Goal: Task Accomplishment & Management: Use online tool/utility

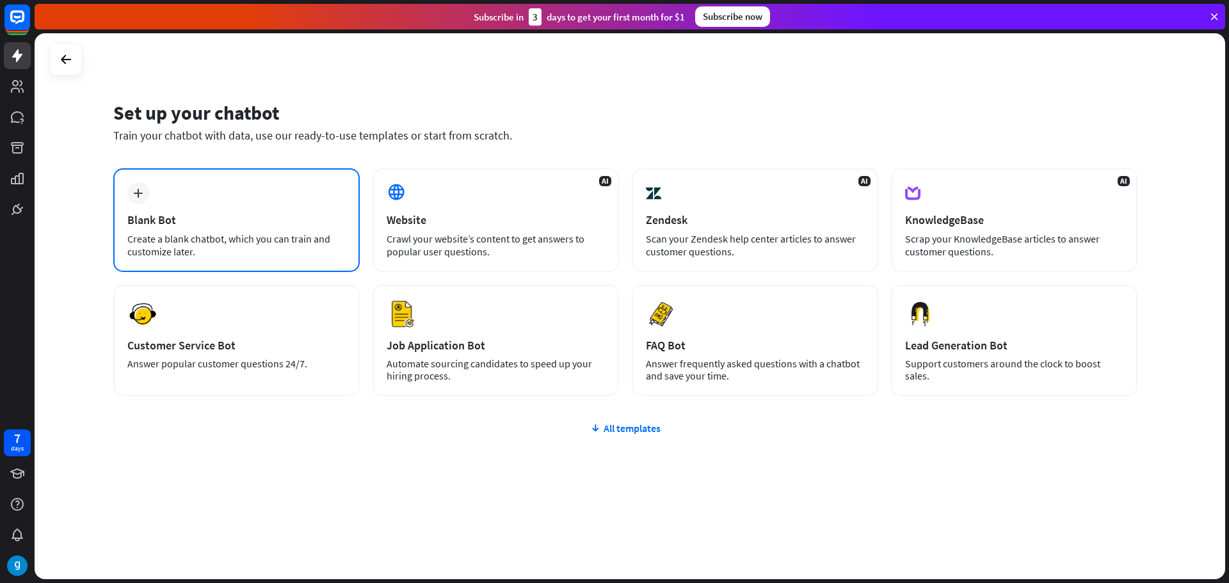
click at [190, 222] on div "Blank Bot" at bounding box center [236, 220] width 218 height 15
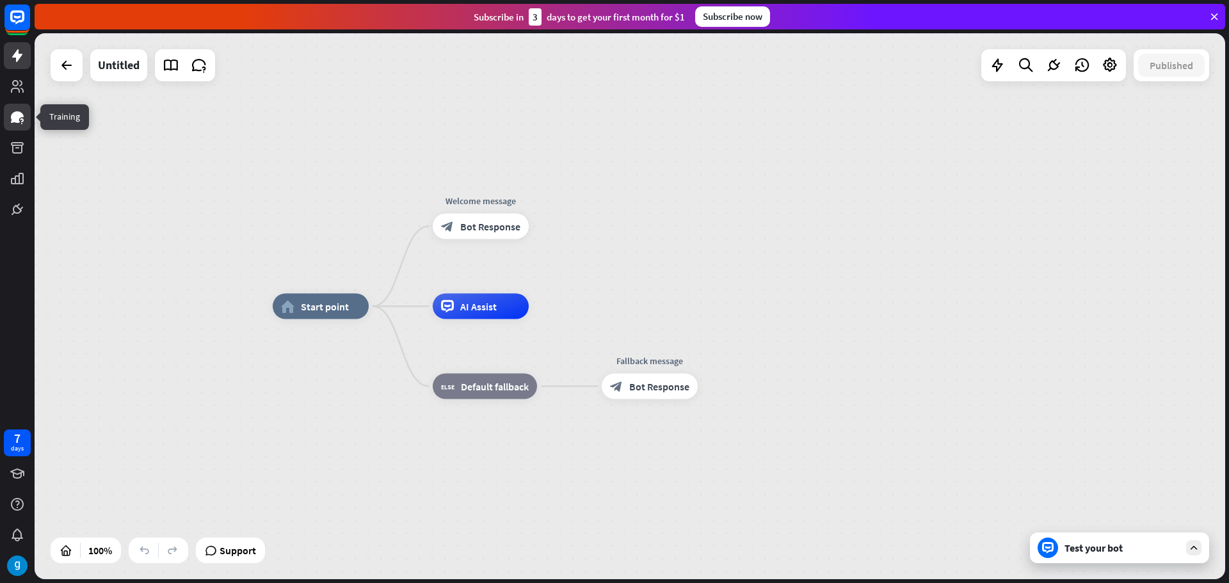
click at [20, 107] on link at bounding box center [17, 117] width 27 height 27
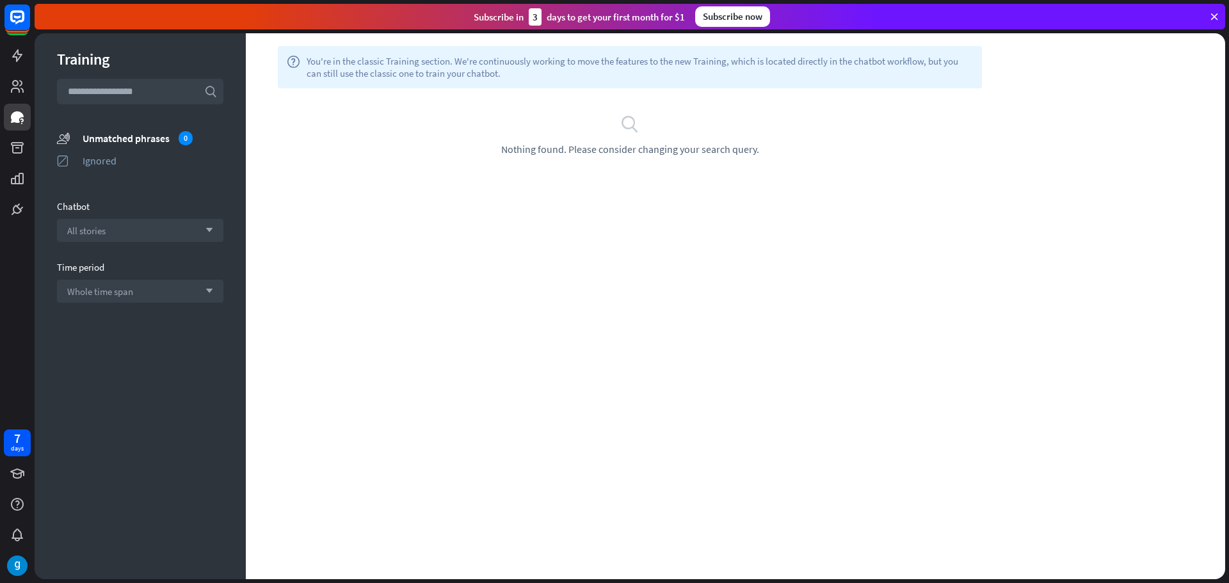
click at [607, 182] on div "help You're in the classic Training section. We're continuously working to move…" at bounding box center [735, 306] width 979 height 546
click at [113, 223] on div "All stories arrow_down" at bounding box center [140, 230] width 166 height 23
click at [113, 223] on input "search" at bounding box center [130, 231] width 127 height 22
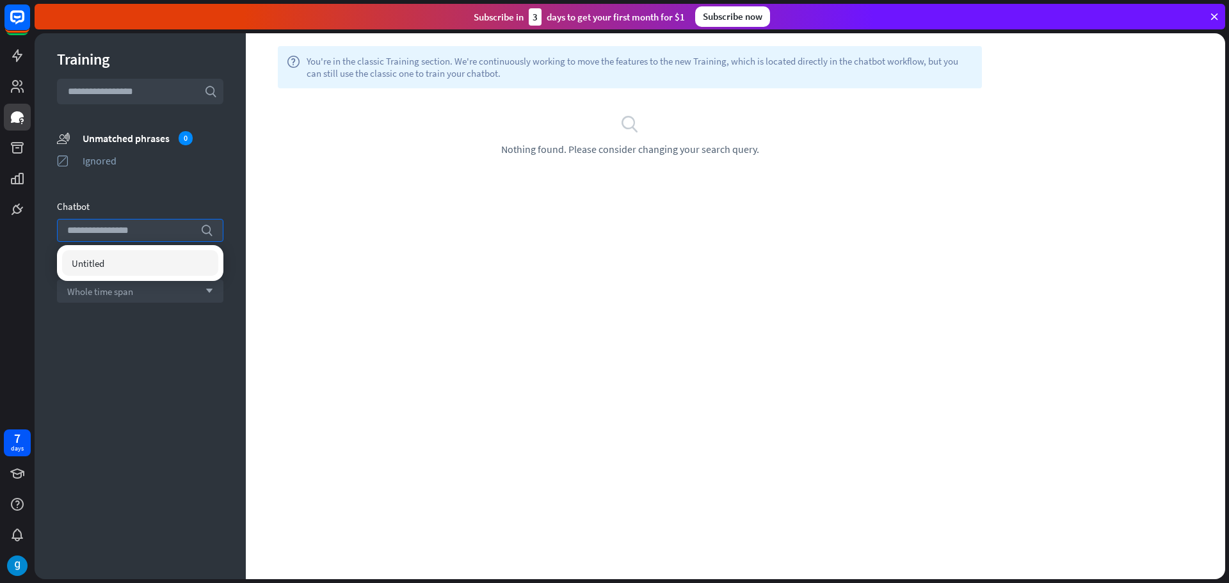
click at [687, 234] on div "help You're in the classic Training section. We're continuously working to move…" at bounding box center [735, 306] width 979 height 546
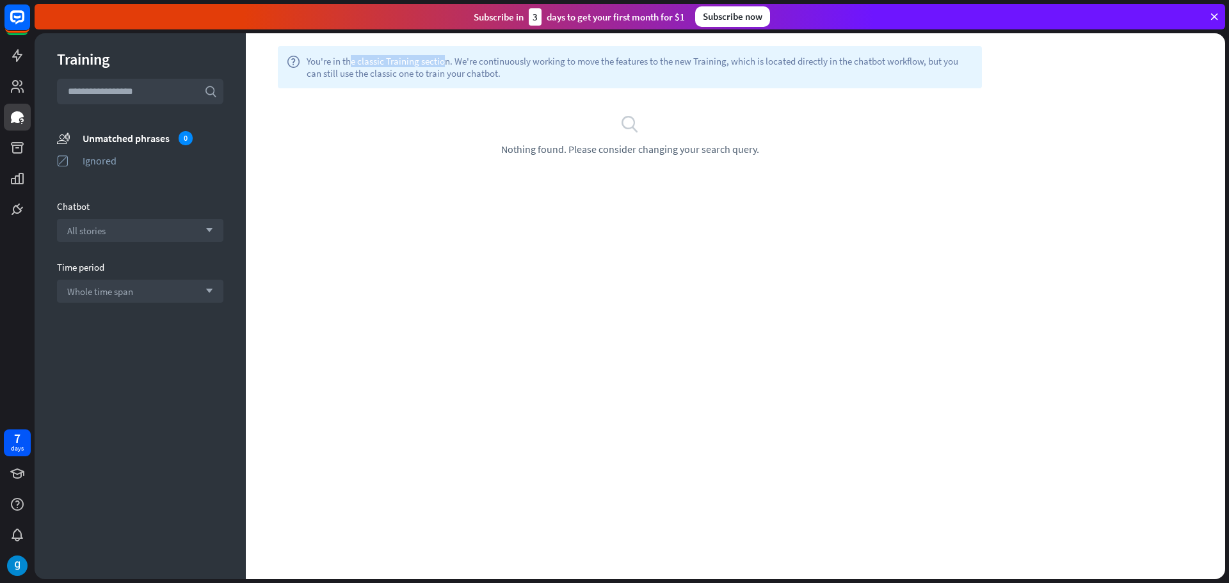
drag, startPoint x: 332, startPoint y: 54, endPoint x: 426, endPoint y: 49, distance: 94.3
click at [426, 49] on div "help You're in the classic Training section. We're continuously working to move…" at bounding box center [630, 67] width 704 height 42
drag, startPoint x: 500, startPoint y: 65, endPoint x: 784, endPoint y: 65, distance: 284.2
click at [784, 65] on span "You're in the classic Training section. We're continuously working to move the …" at bounding box center [640, 67] width 666 height 24
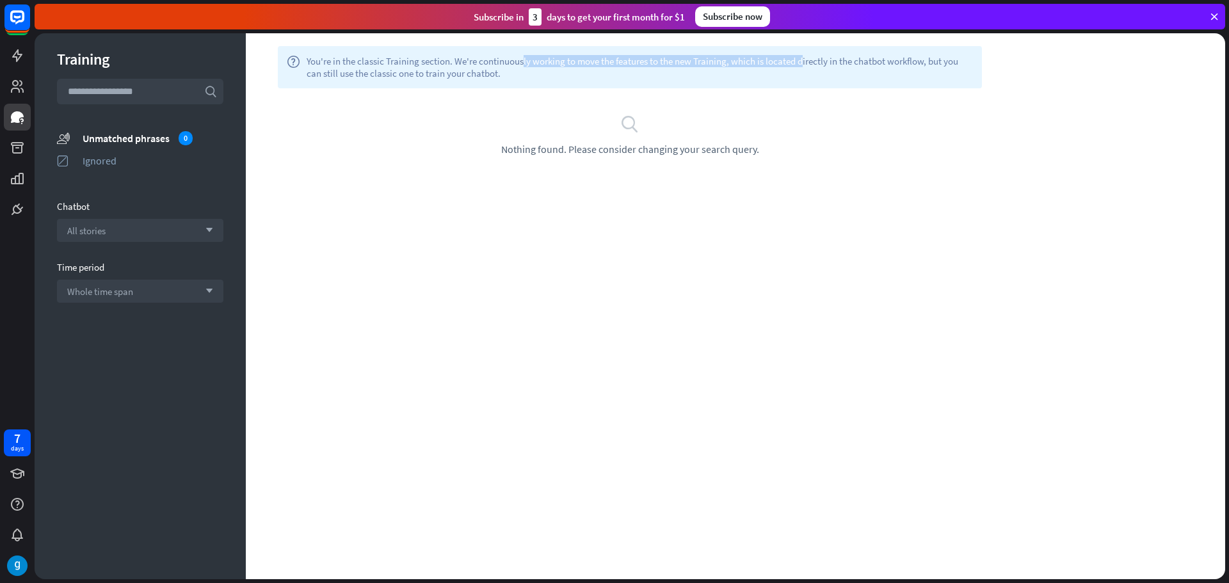
click at [784, 65] on span "You're in the classic Training section. We're continuously working to move the …" at bounding box center [640, 67] width 666 height 24
click at [25, 212] on link at bounding box center [17, 209] width 27 height 27
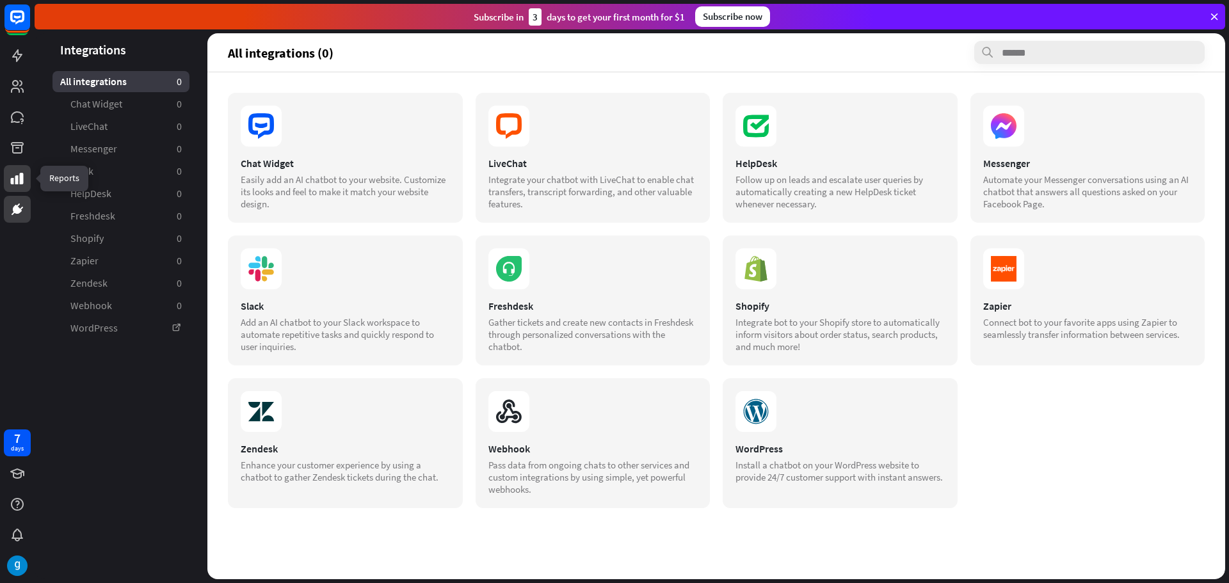
click at [21, 175] on icon at bounding box center [17, 179] width 13 height 12
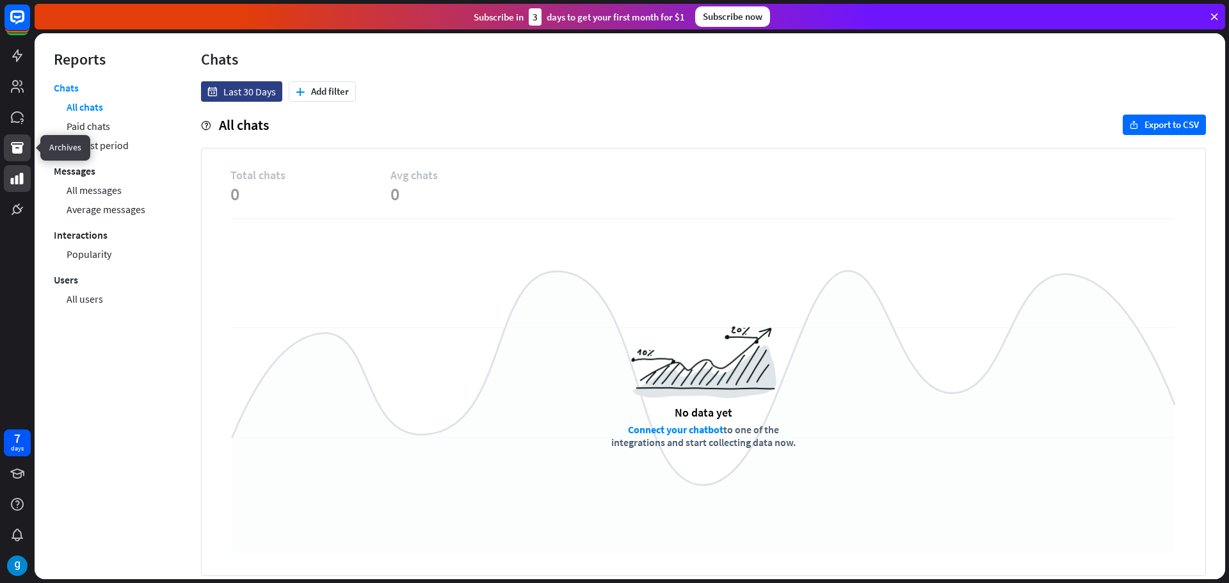
click at [19, 141] on icon at bounding box center [17, 147] width 15 height 15
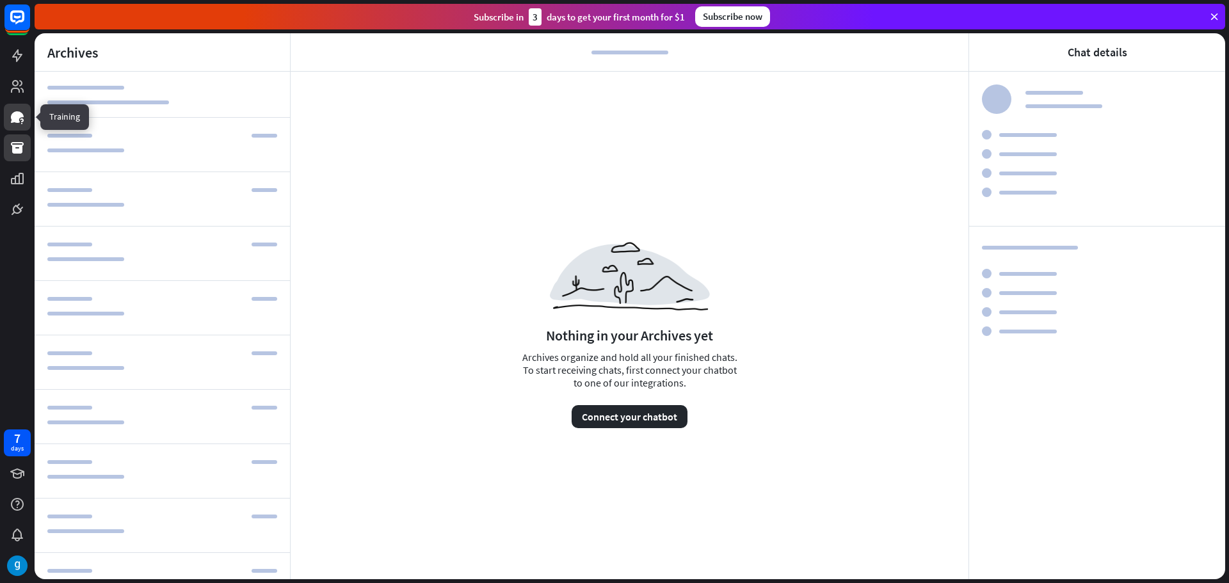
click at [8, 115] on link at bounding box center [17, 117] width 27 height 27
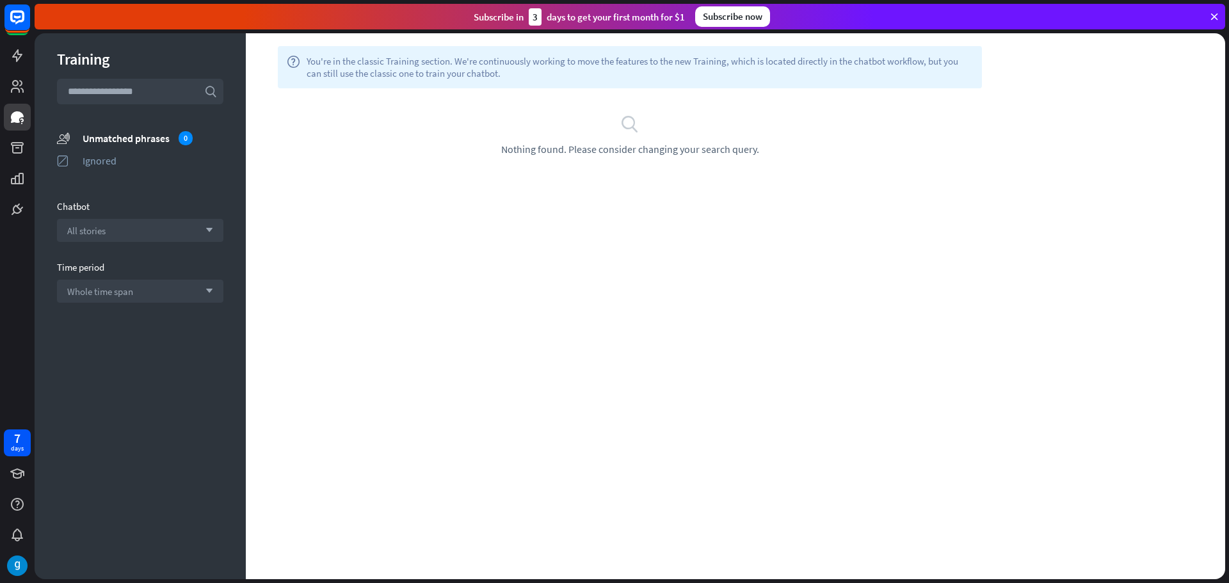
click at [129, 129] on div "Training search unmatched_phrases Unmatched phrases 0 ignored Ignored Chatbot A…" at bounding box center [140, 306] width 211 height 546
click at [131, 136] on div "Unmatched phrases 0" at bounding box center [153, 138] width 141 height 14
drag, startPoint x: 545, startPoint y: 147, endPoint x: 684, endPoint y: 148, distance: 138.9
click at [684, 148] on span "Nothing found. Please consider changing your search query." at bounding box center [630, 149] width 258 height 13
drag, startPoint x: 684, startPoint y: 148, endPoint x: 645, endPoint y: 151, distance: 39.2
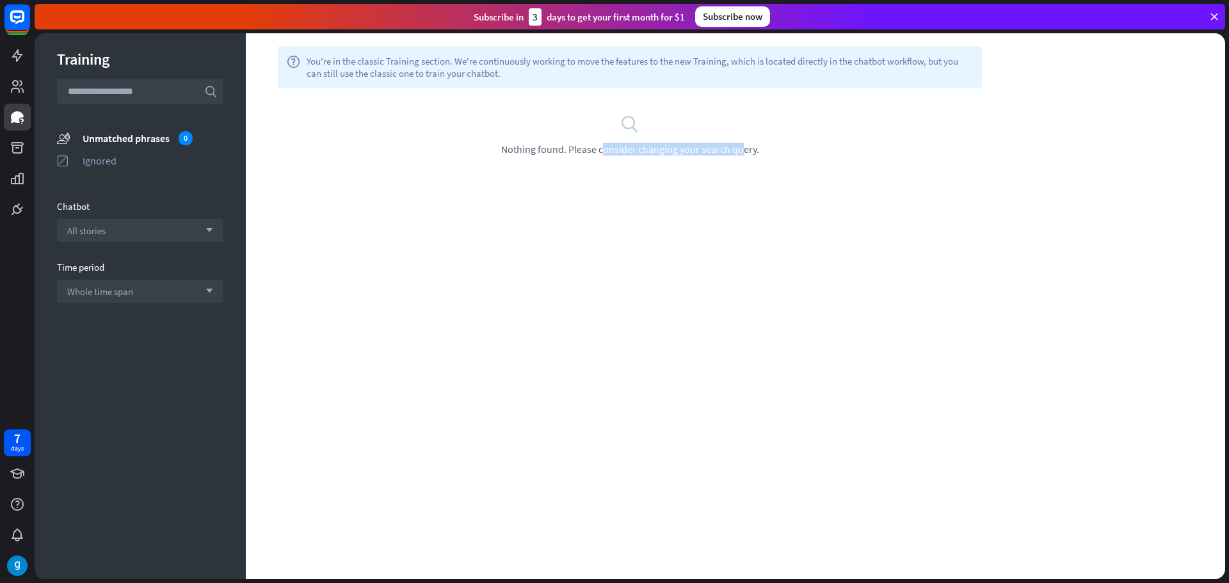
click at [683, 148] on span "Nothing found. Please consider changing your search query." at bounding box center [630, 149] width 258 height 13
click at [60, 149] on section "unmatched_phrases Unmatched phrases 0 ignored Ignored" at bounding box center [140, 152] width 166 height 45
click at [69, 161] on icon "ignored" at bounding box center [63, 160] width 13 height 13
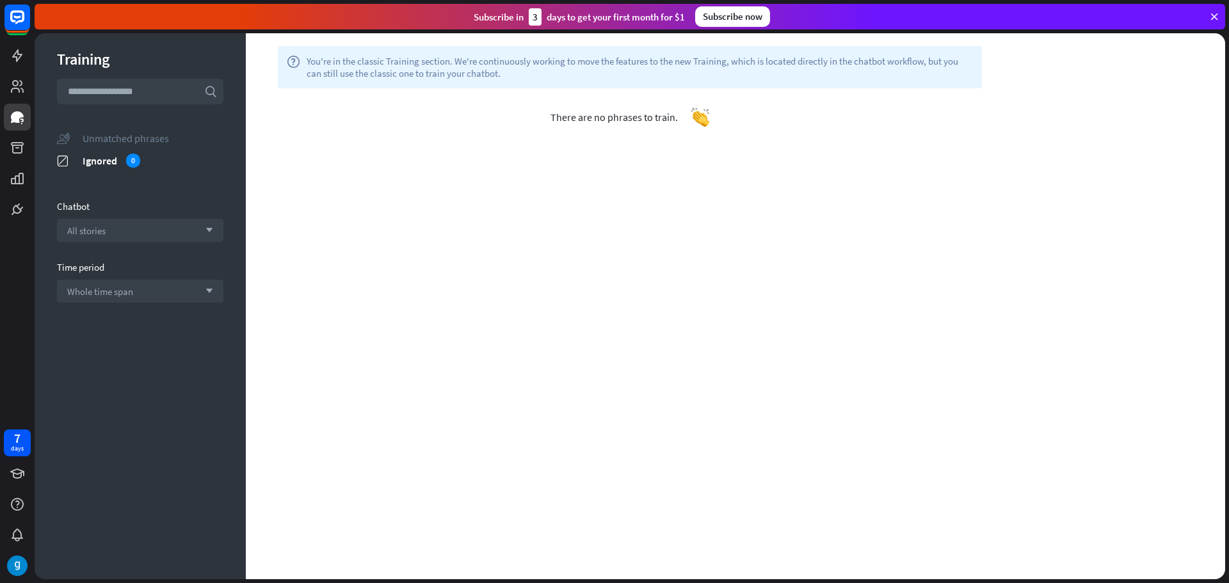
click at [105, 140] on div "Unmatched phrases" at bounding box center [153, 138] width 141 height 13
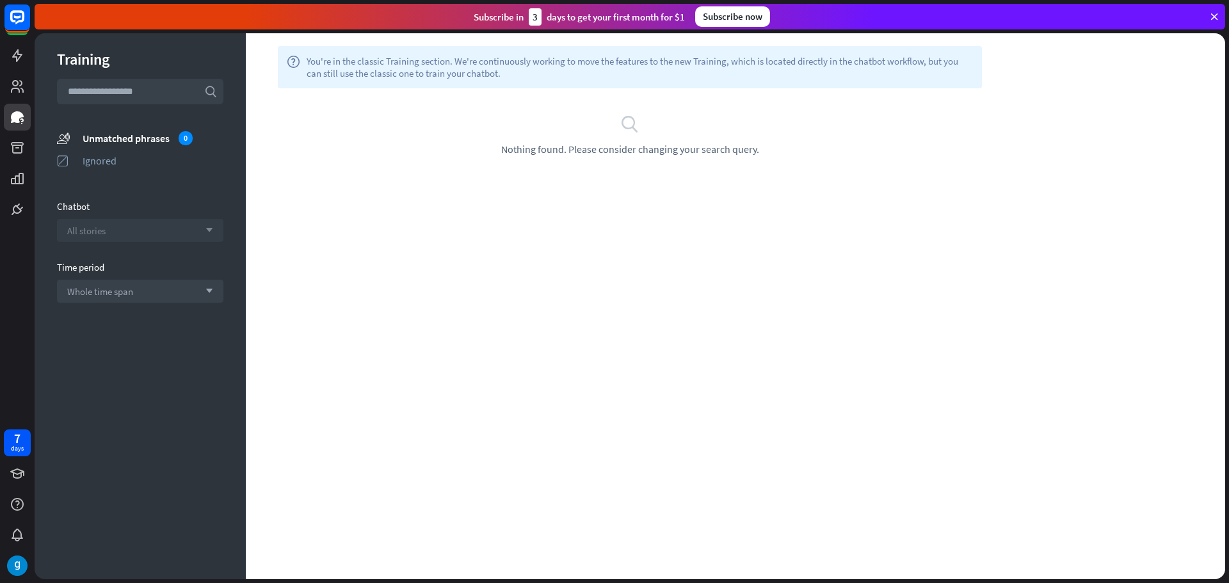
click at [102, 228] on span "All stories" at bounding box center [86, 231] width 38 height 12
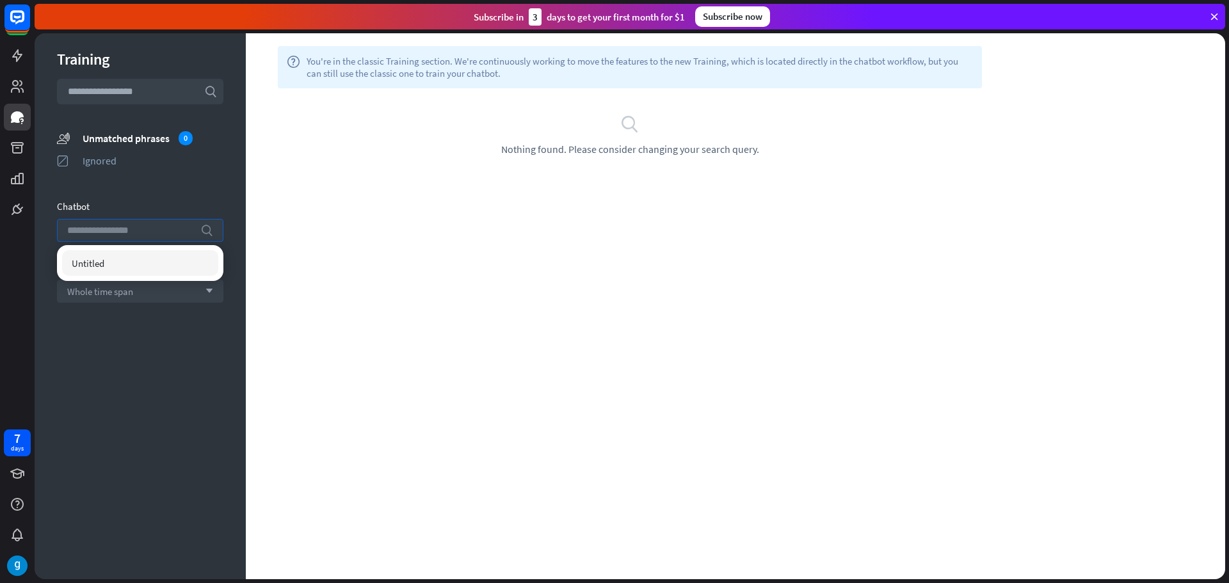
click at [102, 228] on input "search" at bounding box center [130, 231] width 127 height 22
click at [102, 314] on div "Training search unmatched_phrases Unmatched phrases 0 ignored Ignored Chatbot s…" at bounding box center [140, 306] width 211 height 546
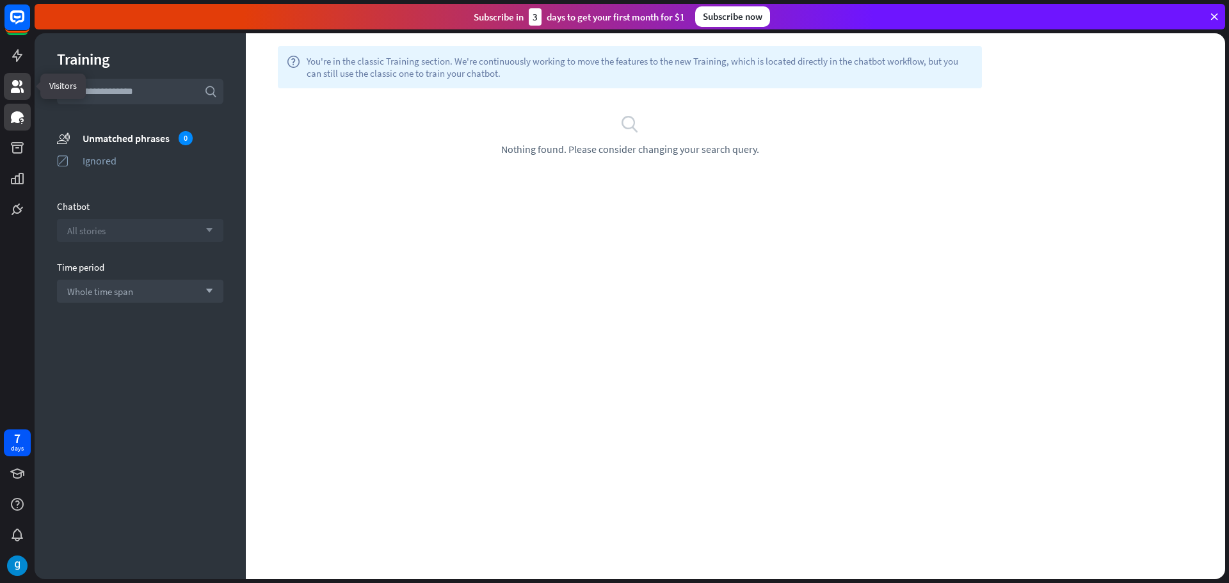
click at [17, 81] on icon at bounding box center [17, 86] width 13 height 13
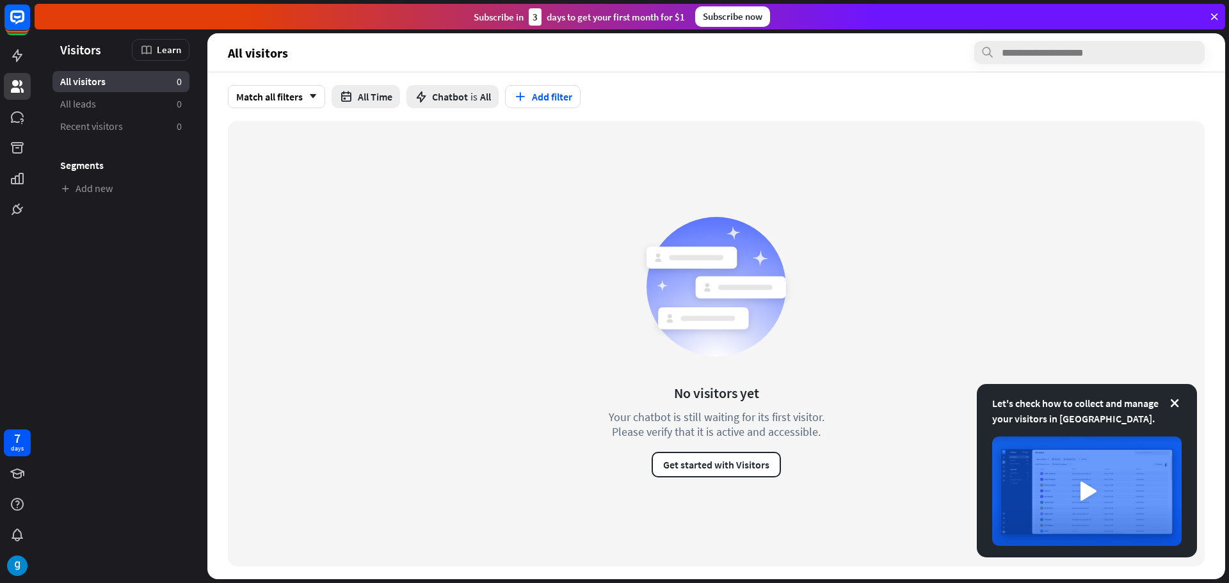
click at [804, 369] on div "No visitors yet Your chatbot is still waiting for its first visitor. Please ver…" at bounding box center [716, 344] width 262 height 268
drag, startPoint x: 551, startPoint y: 93, endPoint x: 536, endPoint y: 248, distance: 155.6
click at [536, 248] on div "Match all filters arrow_down All Time Chatbot is All Add filter No visitors yet…" at bounding box center [716, 325] width 1018 height 507
click at [536, 248] on div "No visitors yet Your chatbot is still waiting for its first visitor. Please ver…" at bounding box center [716, 344] width 977 height 446
click at [7, 59] on link at bounding box center [17, 55] width 27 height 27
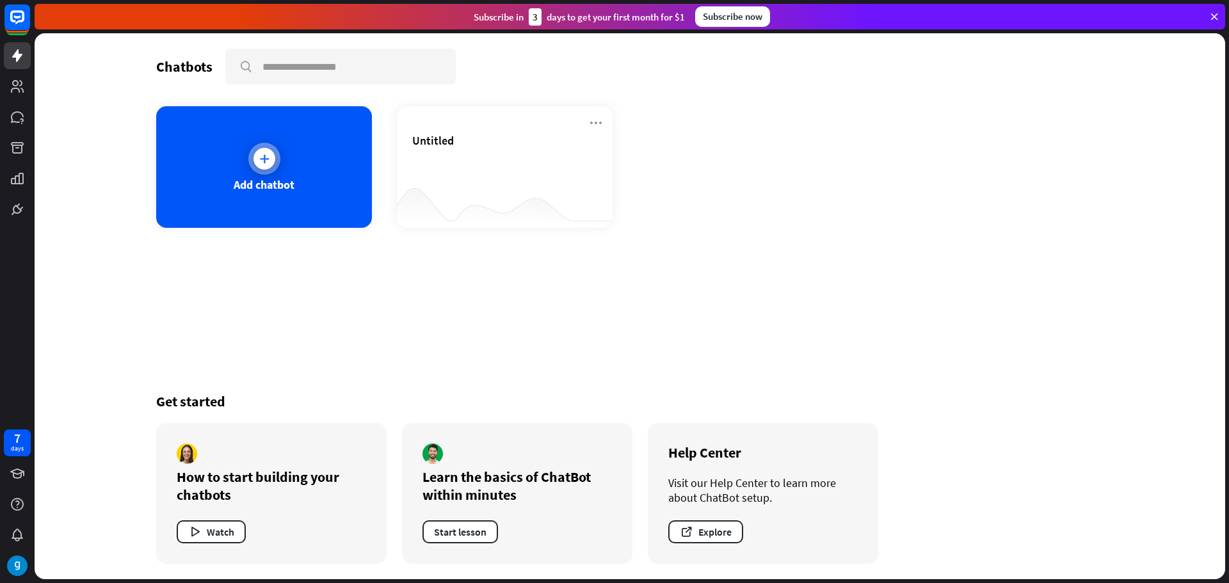
click at [297, 179] on div "Add chatbot" at bounding box center [264, 167] width 216 height 122
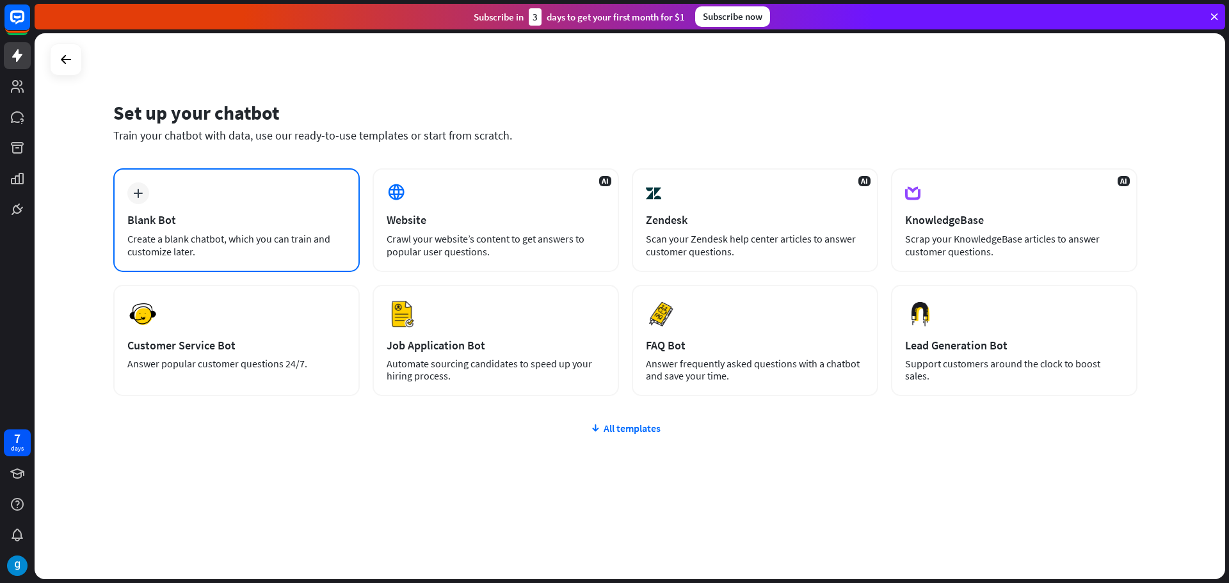
click at [244, 232] on div "plus Blank Bot Create a blank chatbot, which you can train and customize later." at bounding box center [236, 220] width 246 height 104
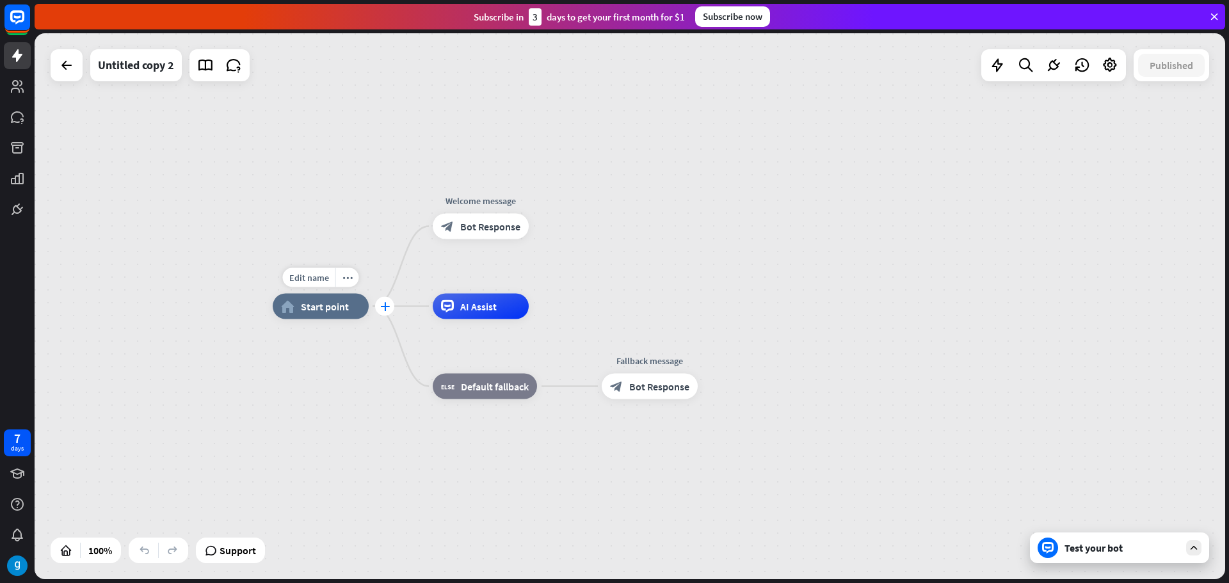
click at [388, 312] on div "plus" at bounding box center [384, 306] width 19 height 19
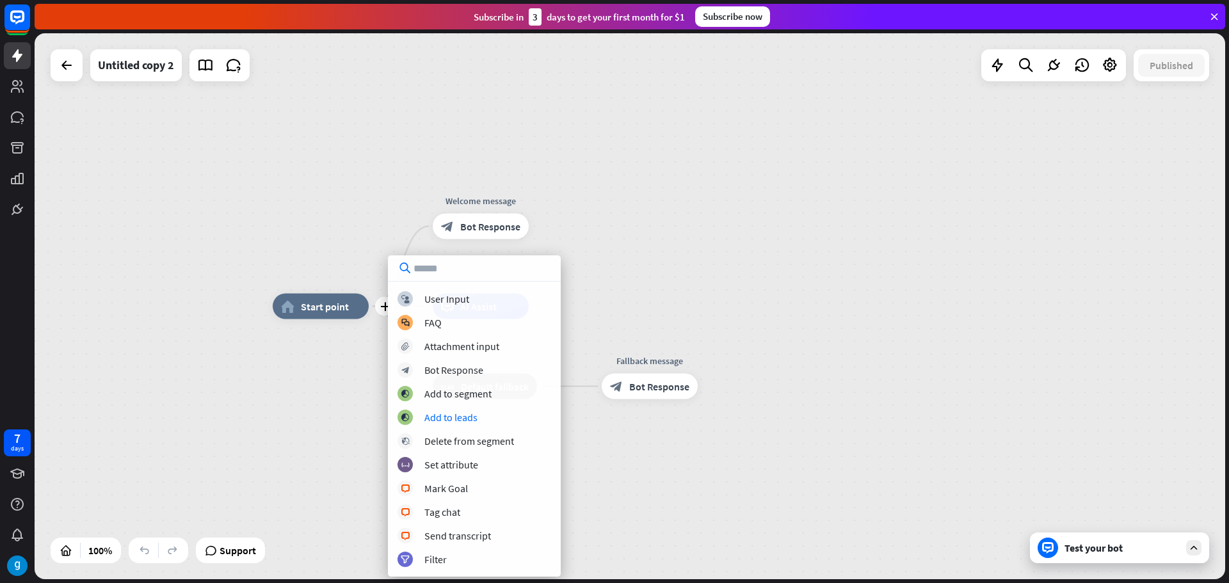
click at [723, 275] on div "plus home_2 Start point Welcome message block_bot_response Bot Response AI Assi…" at bounding box center [630, 306] width 1191 height 546
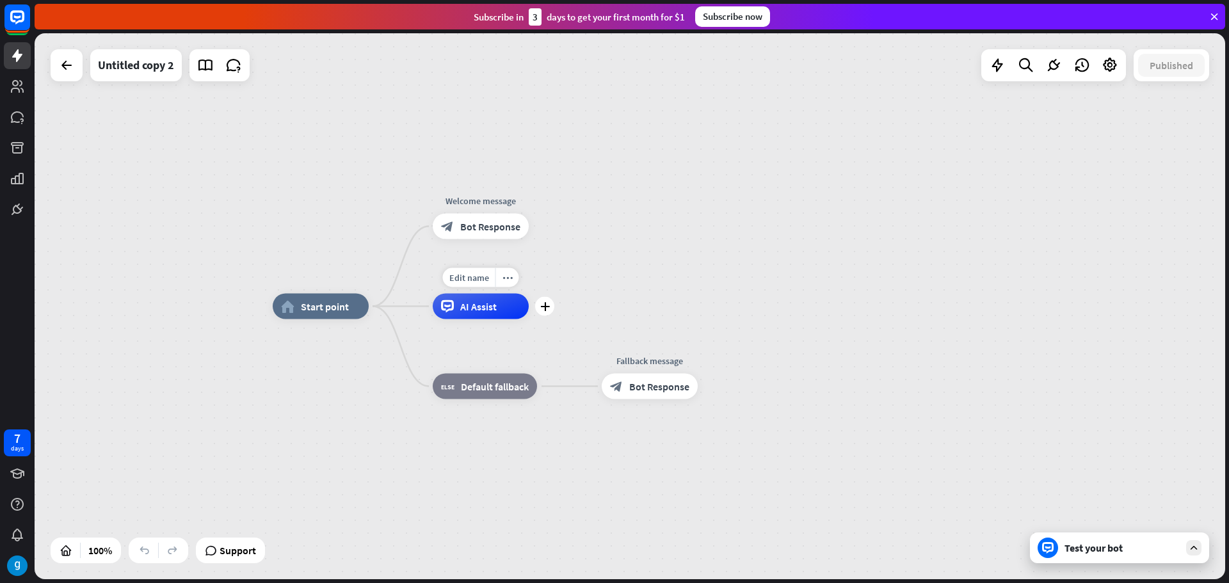
click at [489, 309] on span "AI Assist" at bounding box center [478, 306] width 36 height 13
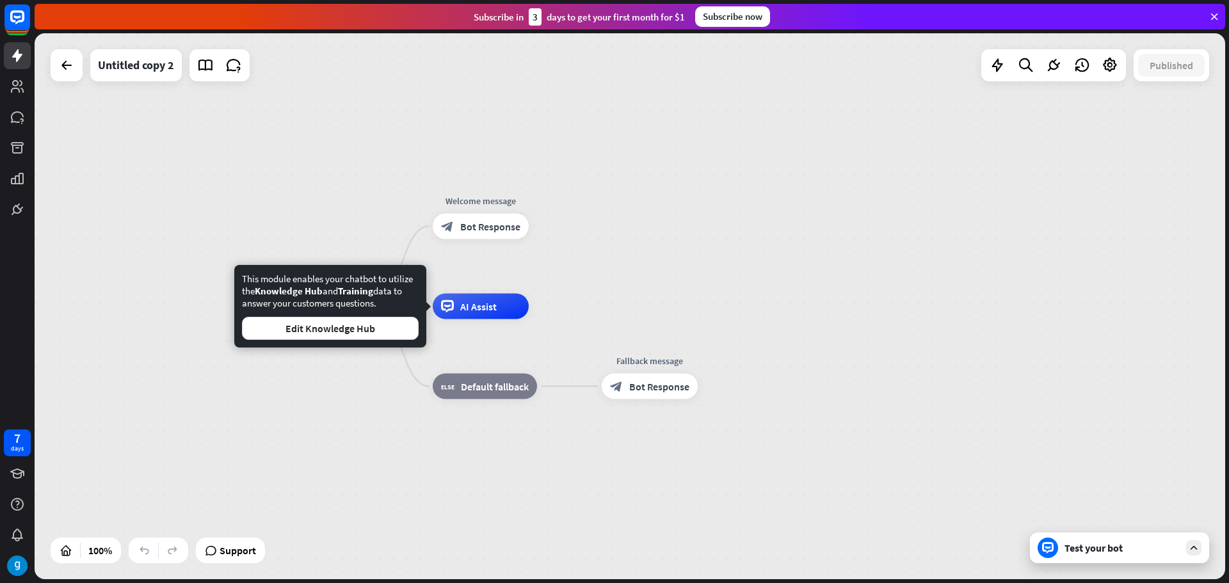
click at [721, 273] on div "home_2 Start point Welcome message block_bot_response Bot Response Edit name mo…" at bounding box center [630, 306] width 1191 height 546
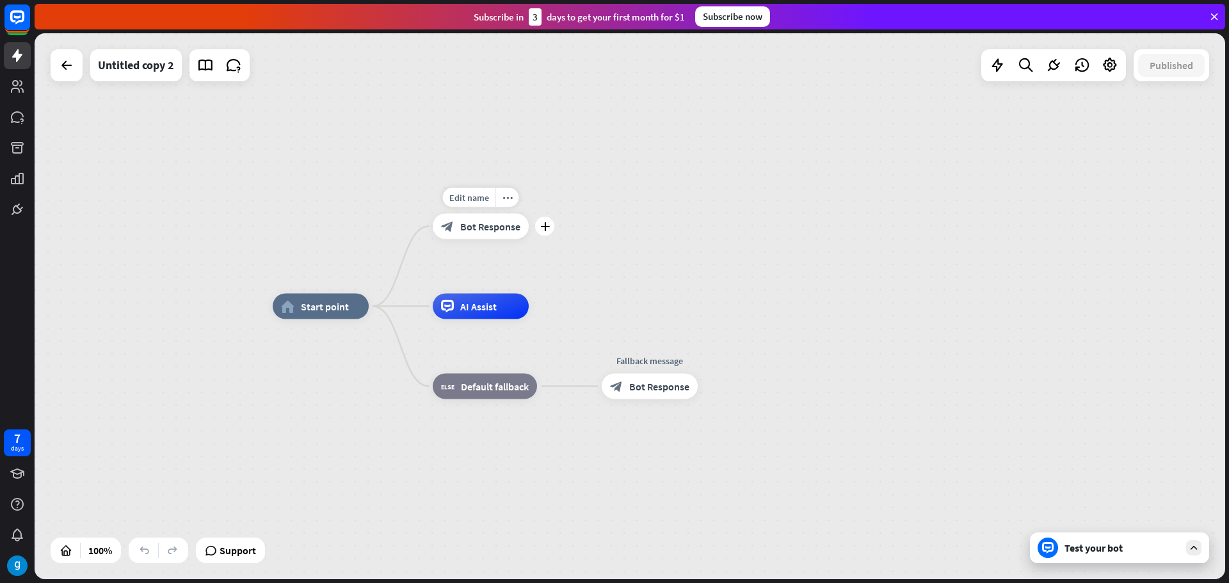
click at [473, 229] on span "Bot Response" at bounding box center [490, 226] width 60 height 13
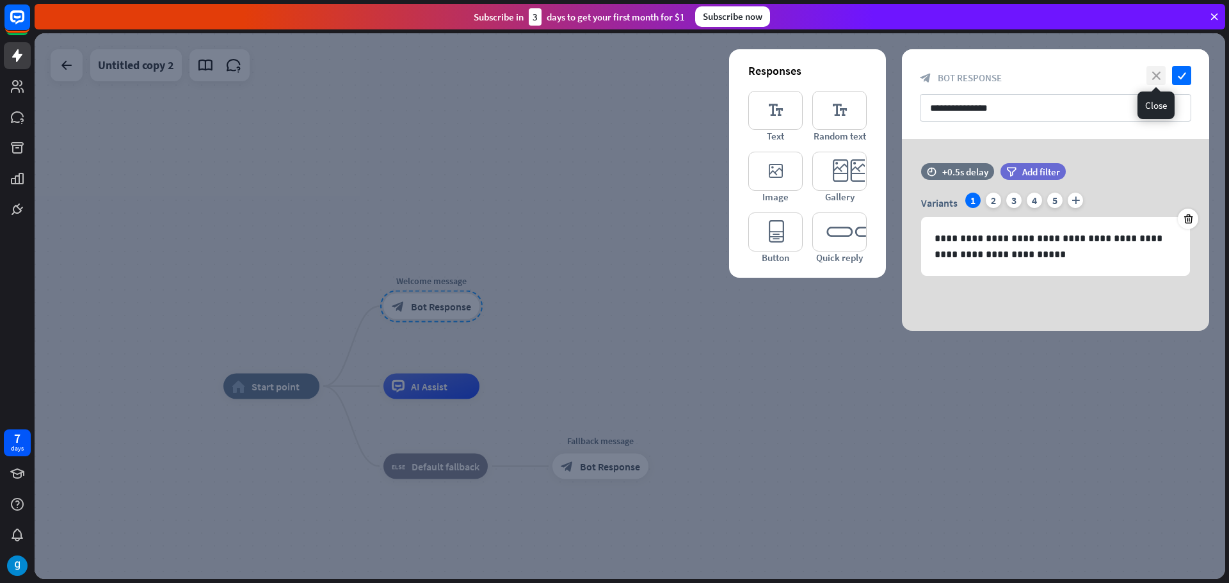
click at [1154, 72] on icon "close" at bounding box center [1155, 75] width 19 height 19
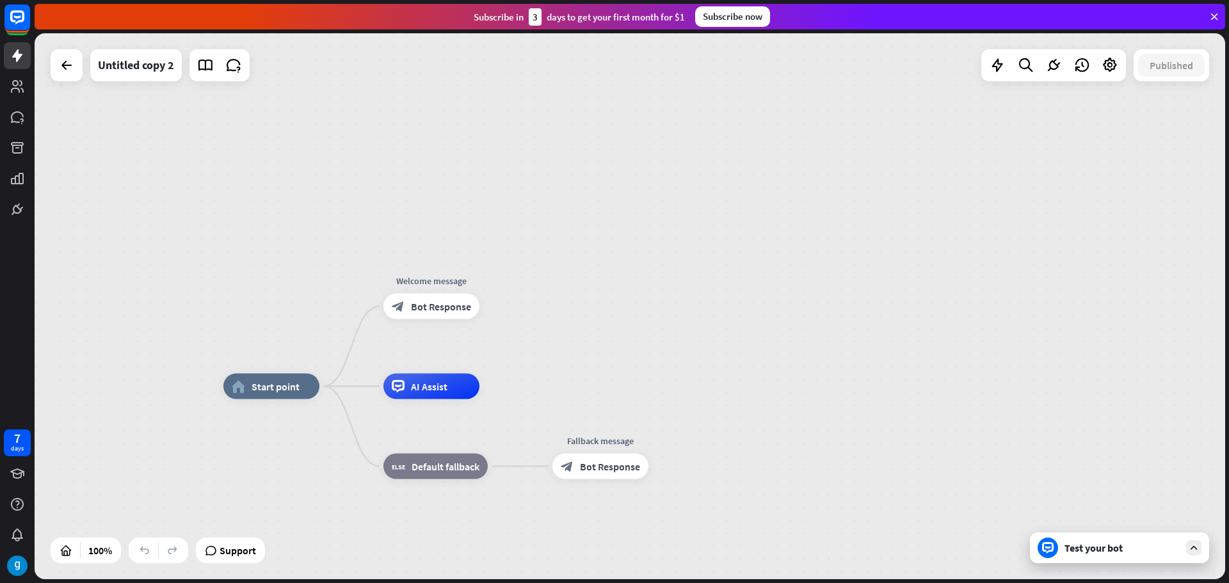
click at [666, 193] on div "home_2 Start point Welcome message block_bot_response Bot Response AI Assist bl…" at bounding box center [630, 306] width 1191 height 546
click at [1096, 543] on div "Test your bot" at bounding box center [1122, 548] width 115 height 13
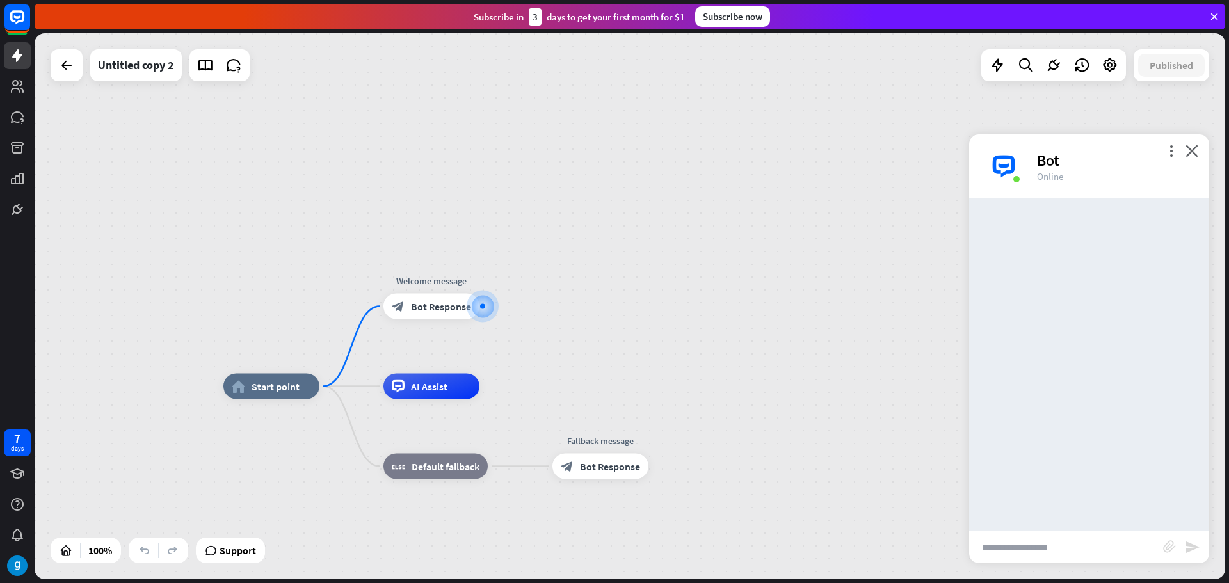
click at [1096, 543] on input "text" at bounding box center [1066, 547] width 194 height 32
click at [1198, 150] on icon "close" at bounding box center [1192, 151] width 13 height 12
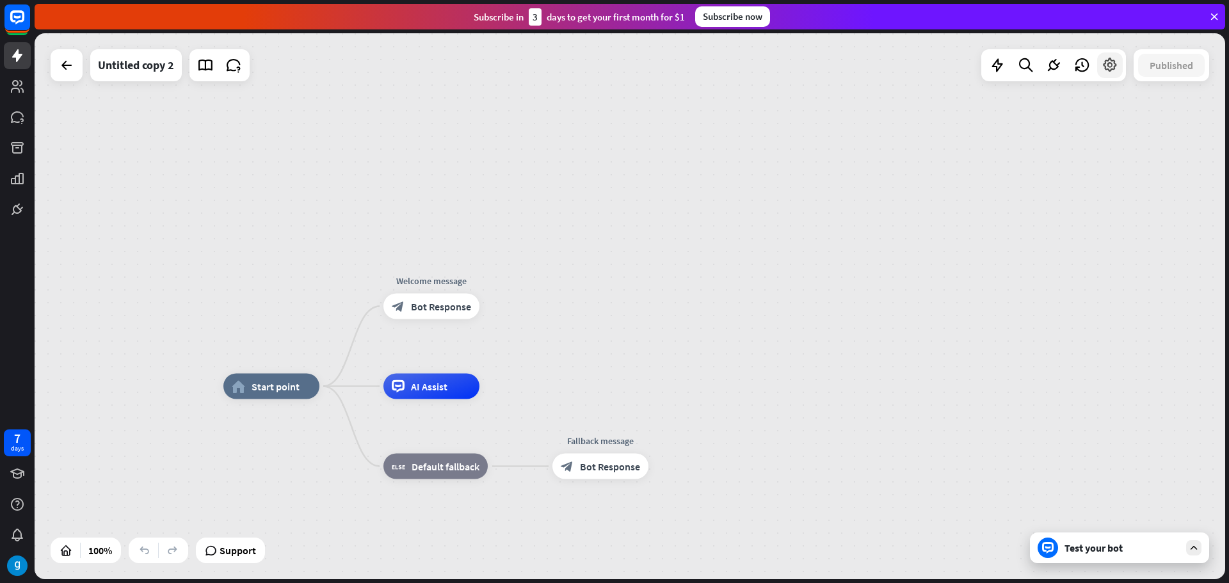
click at [1110, 75] on div at bounding box center [1110, 65] width 26 height 26
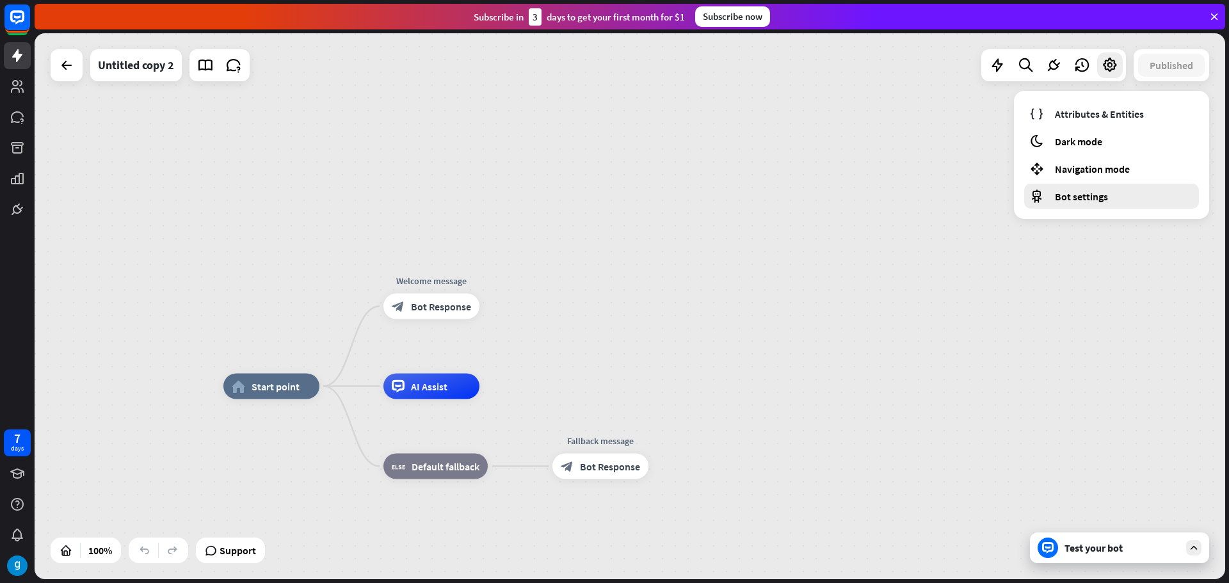
click at [1050, 205] on div "Bot settings" at bounding box center [1111, 196] width 175 height 25
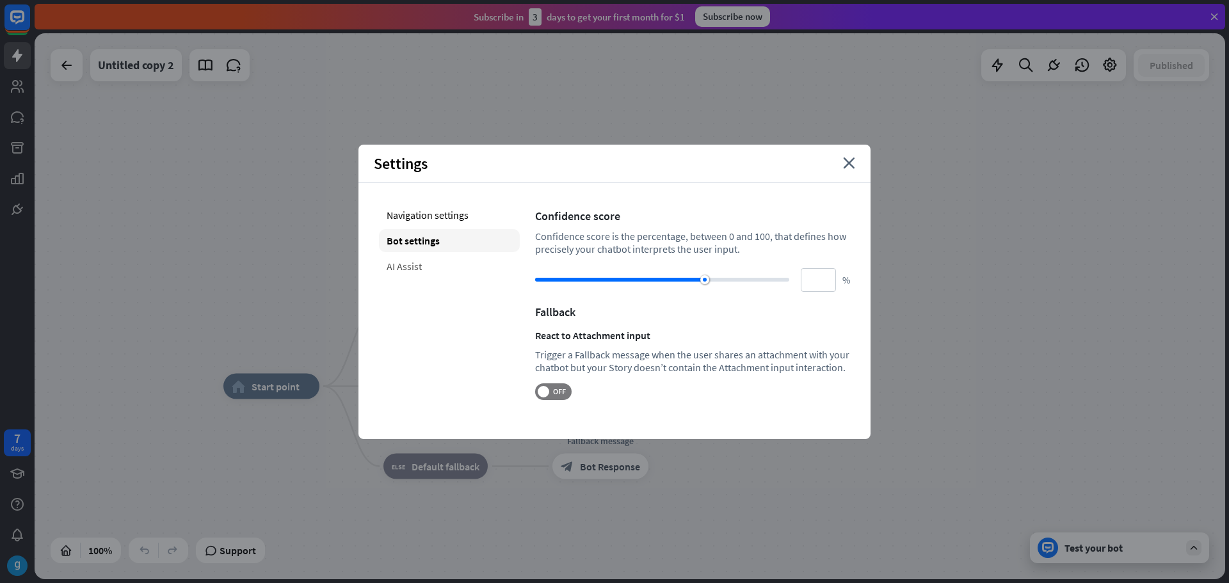
click at [407, 264] on div "AI Assist" at bounding box center [449, 266] width 141 height 23
type input "**"
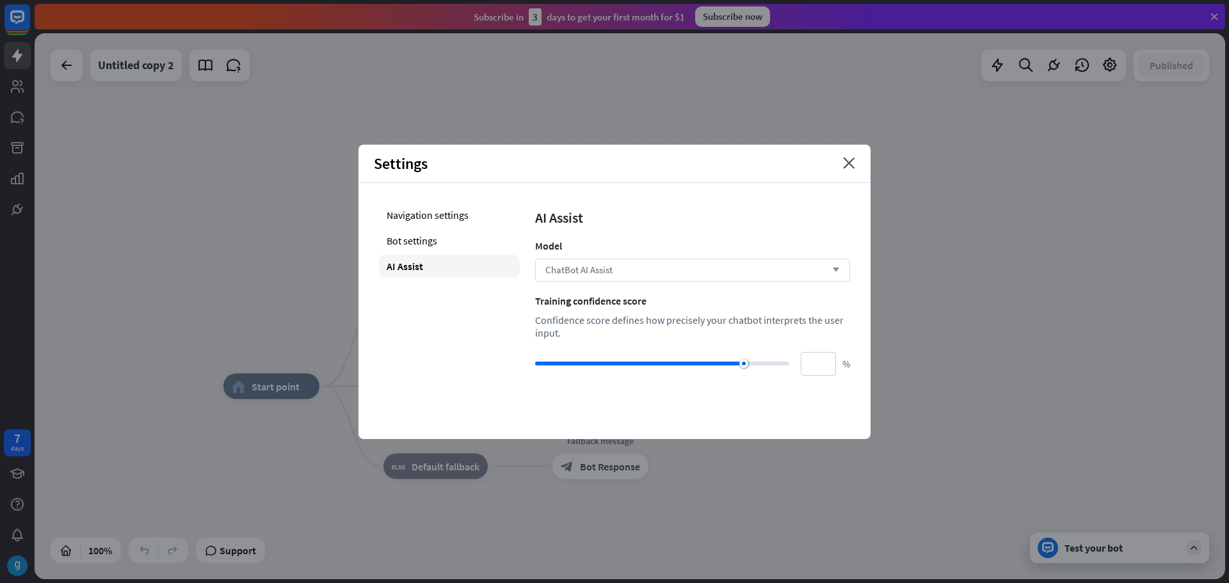
click at [584, 268] on span "ChatBot AI Assist" at bounding box center [578, 270] width 67 height 12
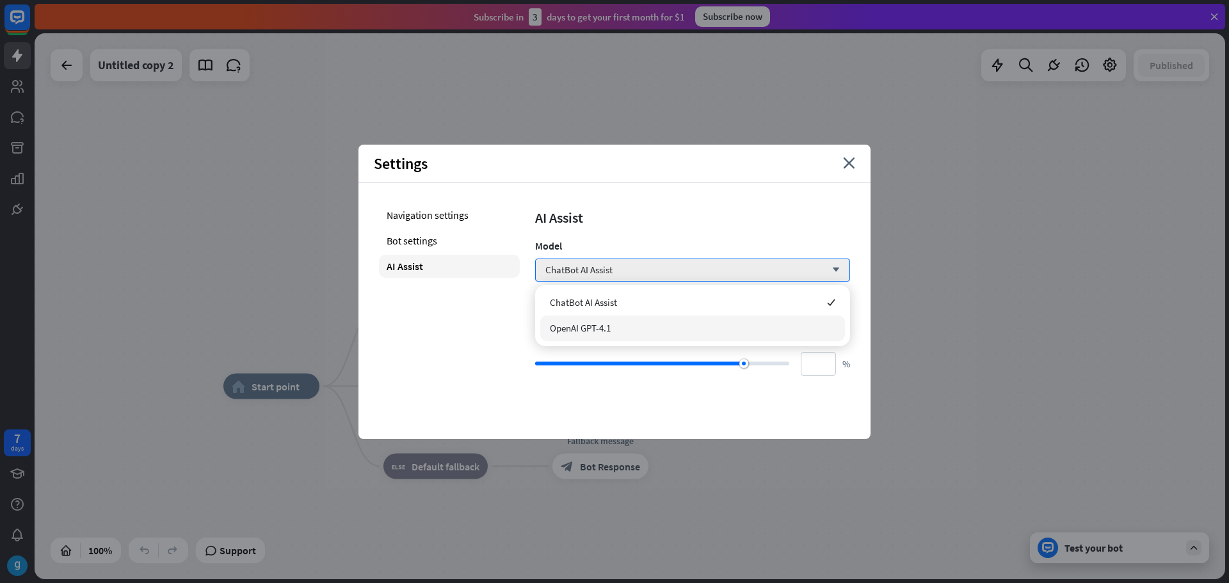
click at [615, 328] on div "OpenAI GPT-4.1" at bounding box center [692, 329] width 305 height 26
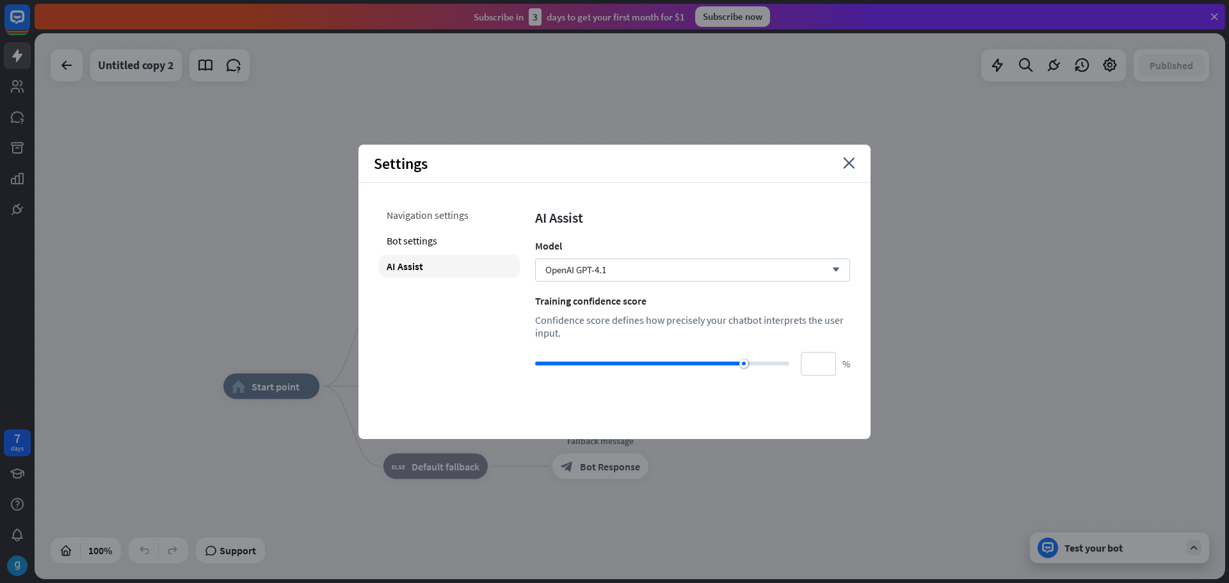
click at [480, 220] on div "Navigation settings" at bounding box center [449, 215] width 141 height 23
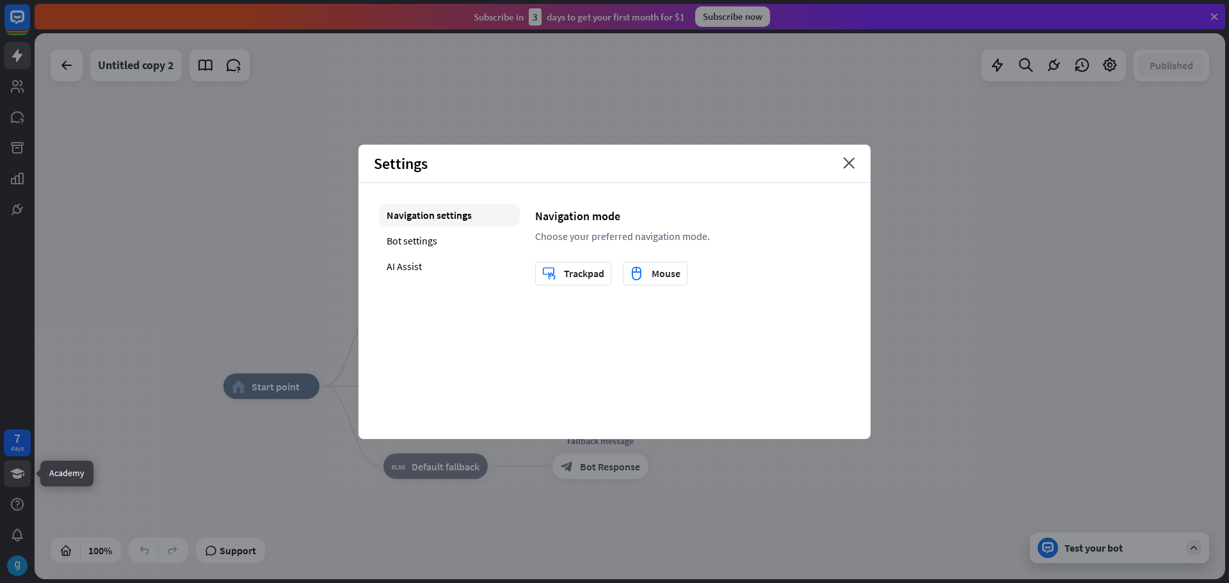
click at [24, 485] on link at bounding box center [17, 473] width 27 height 27
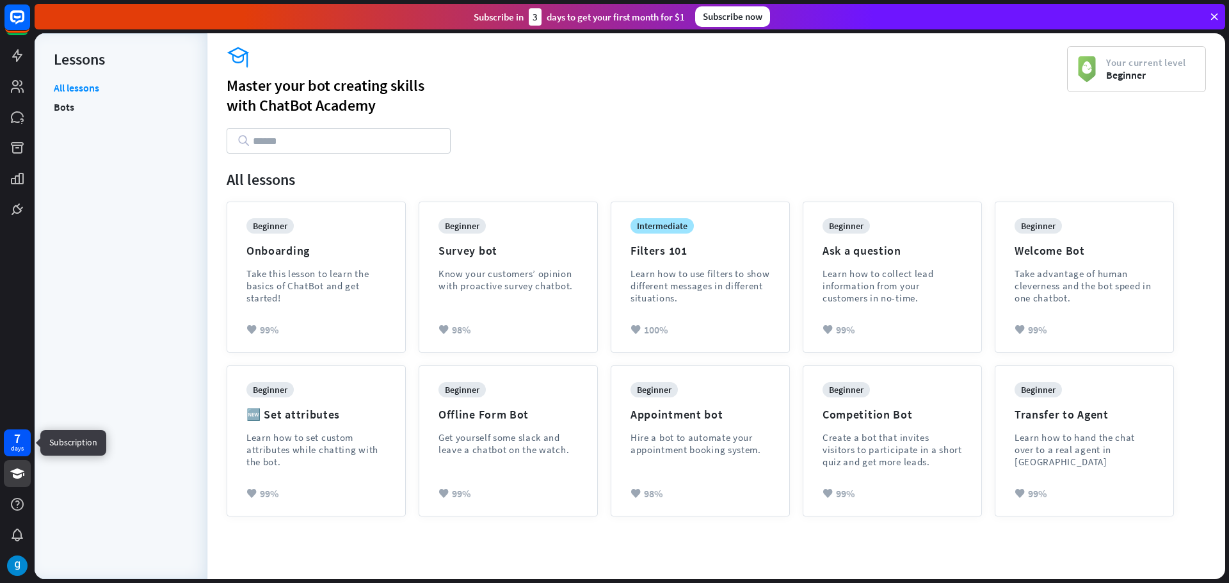
click at [18, 442] on div "7" at bounding box center [17, 439] width 6 height 12
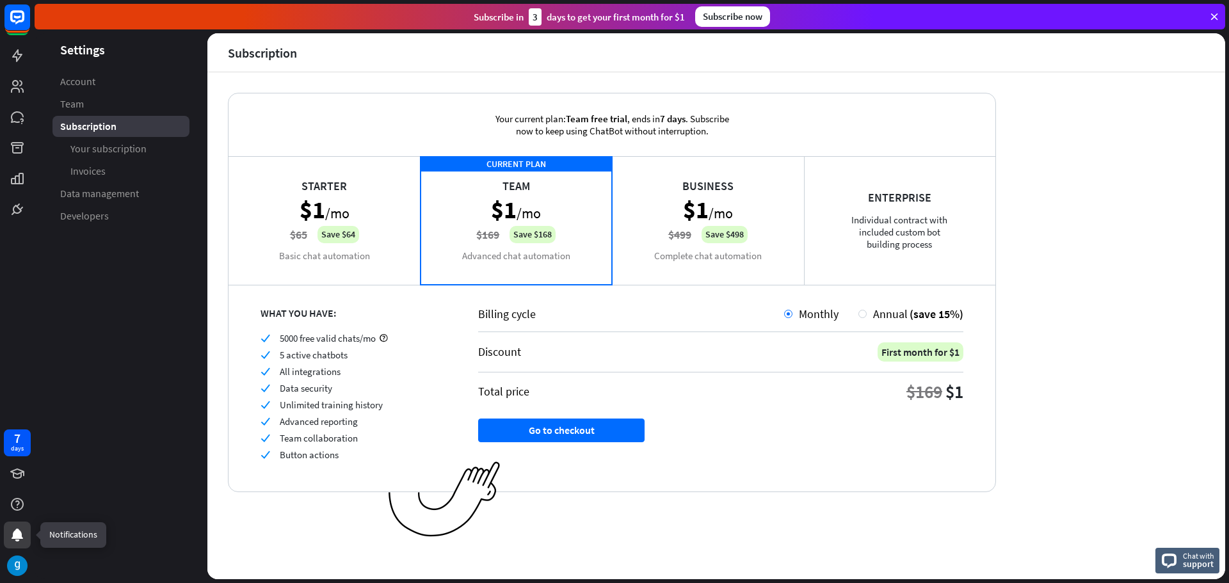
click at [18, 535] on icon at bounding box center [18, 535] width 12 height 13
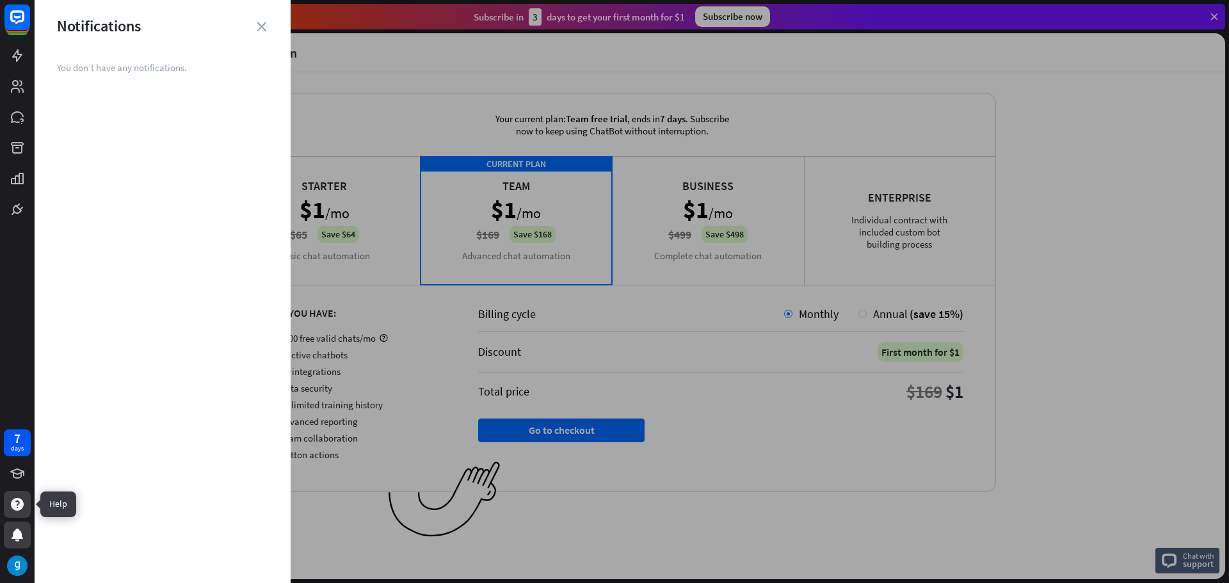
click at [25, 499] on div at bounding box center [17, 504] width 27 height 27
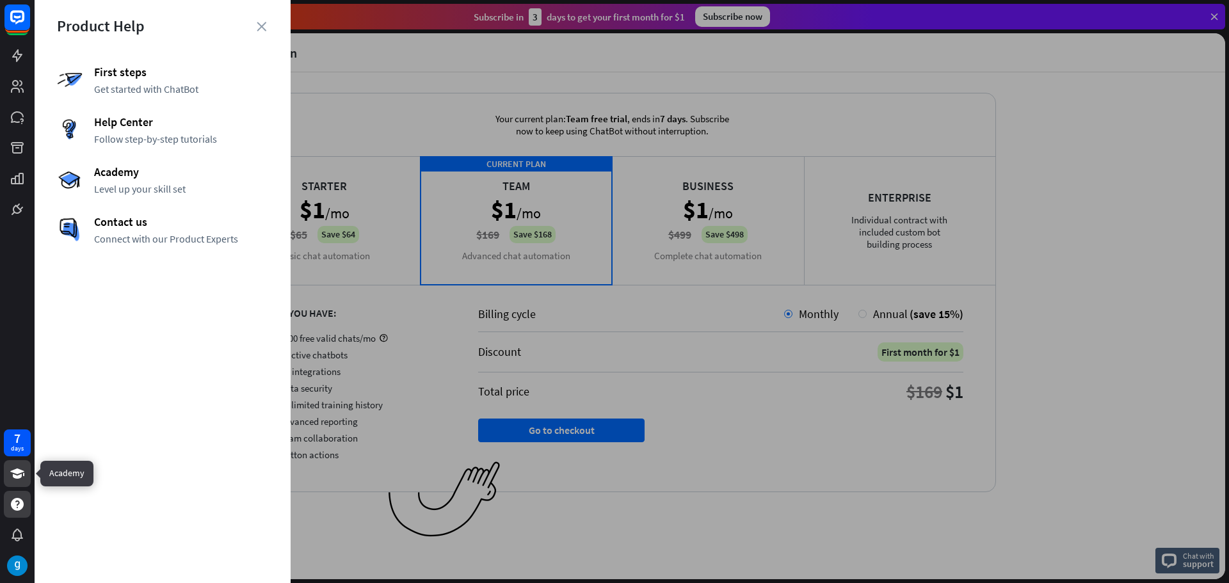
click at [19, 471] on icon at bounding box center [17, 474] width 14 height 10
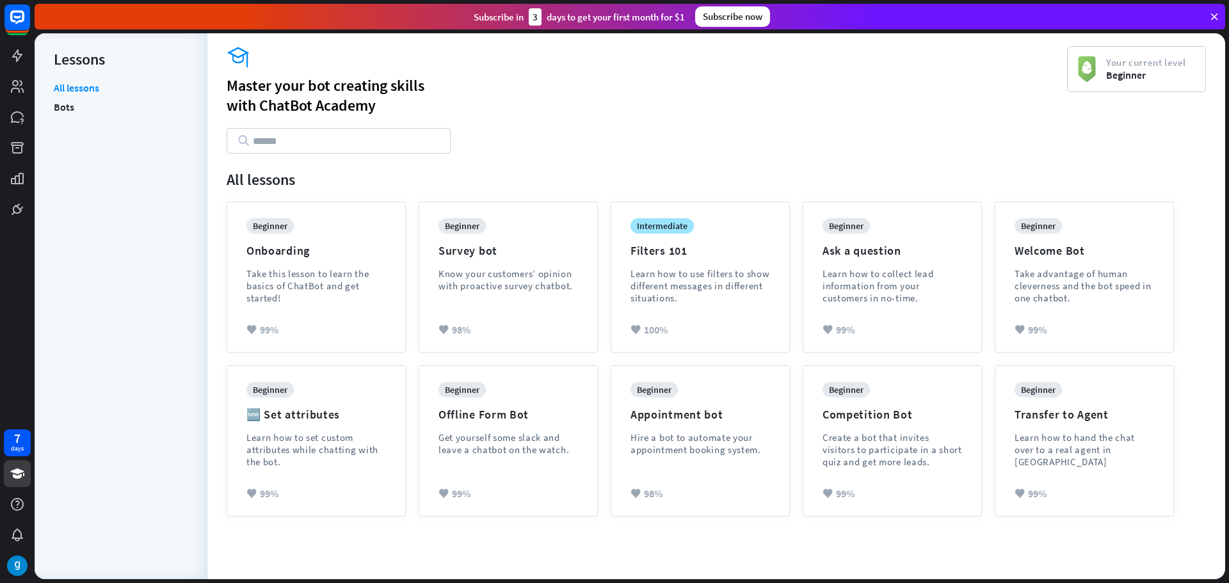
click at [18, 69] on div at bounding box center [17, 111] width 35 height 223
click at [19, 47] on link at bounding box center [17, 55] width 27 height 27
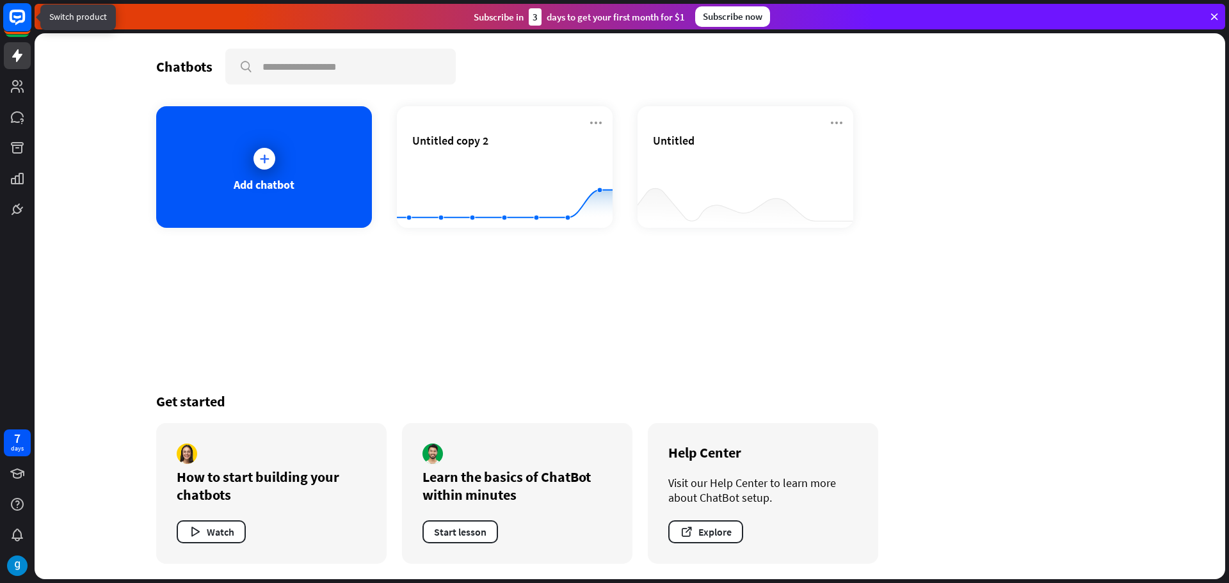
click at [19, 12] on icon at bounding box center [17, 17] width 15 height 15
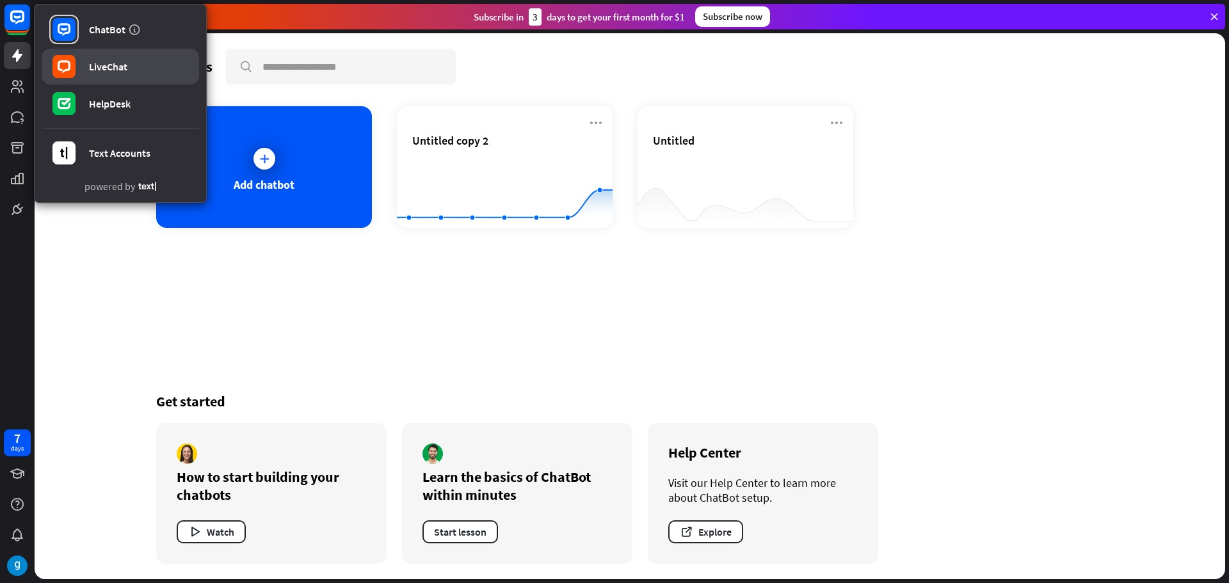
click at [73, 74] on rect at bounding box center [63, 66] width 23 height 23
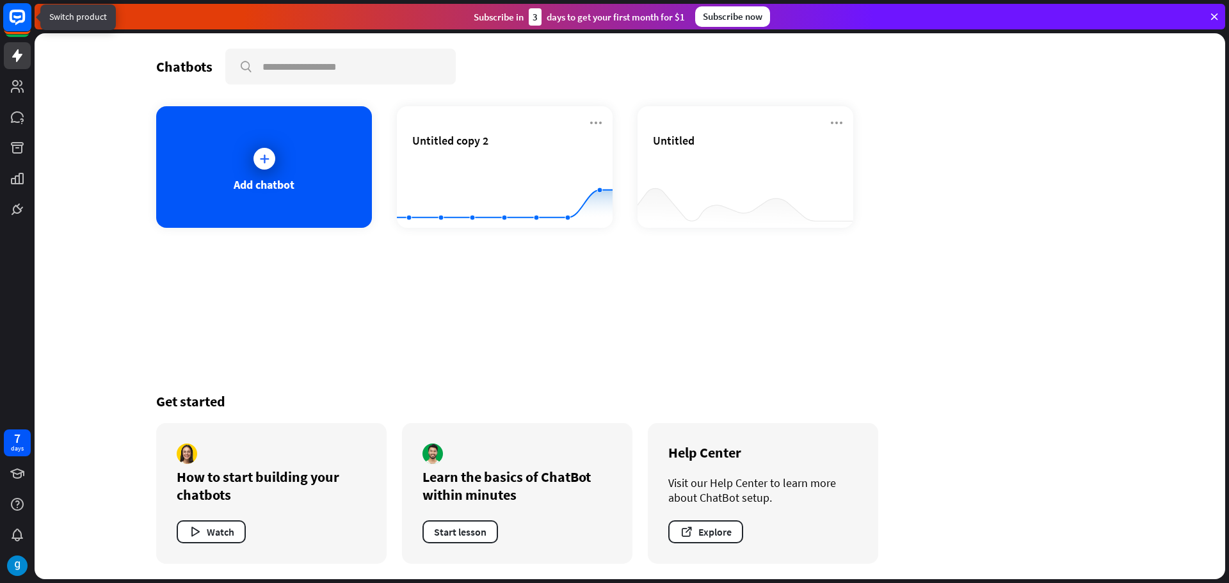
click at [14, 22] on icon at bounding box center [17, 17] width 15 height 15
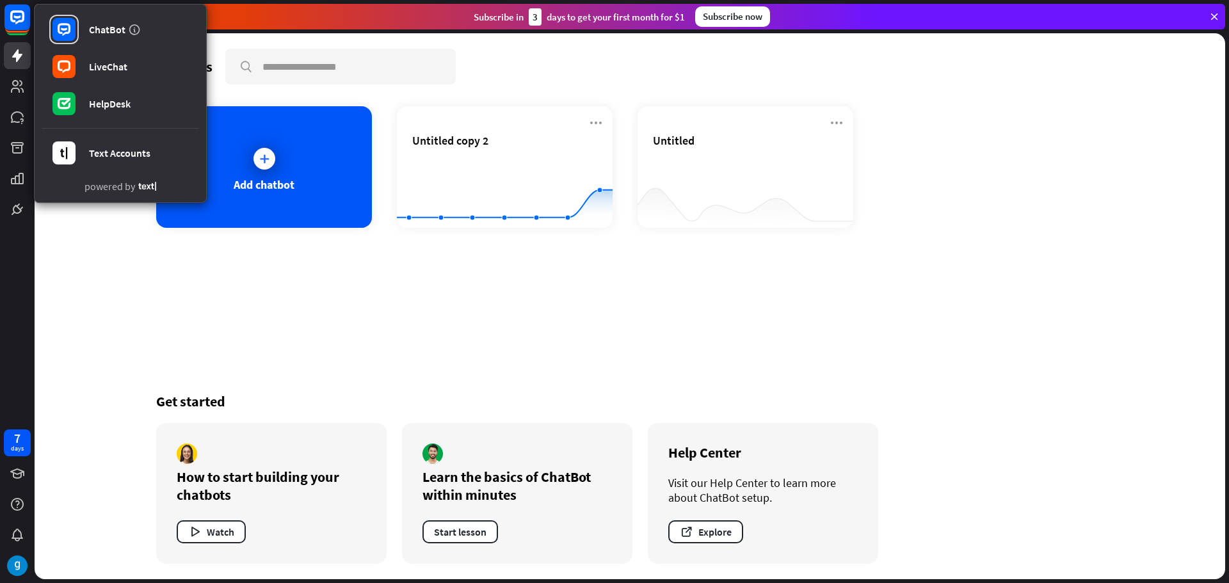
click at [960, 236] on div "Chatbots search Add chatbot Untitled copy 2 Created with Highcharts 10.1.0 0 1 …" at bounding box center [630, 306] width 1024 height 546
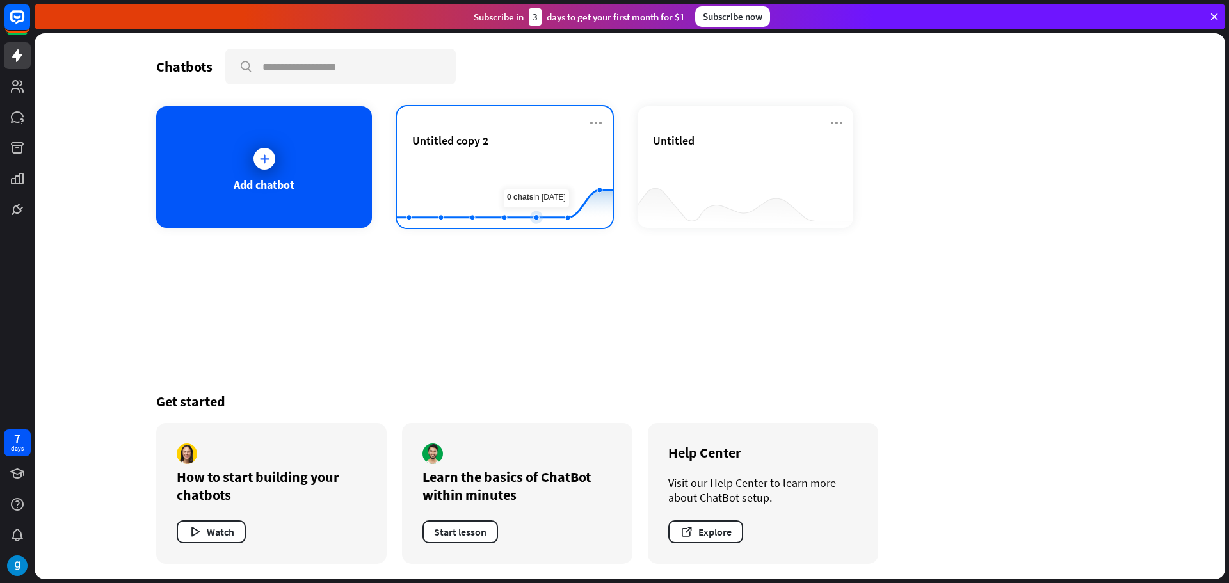
click at [544, 177] on rect at bounding box center [505, 196] width 216 height 80
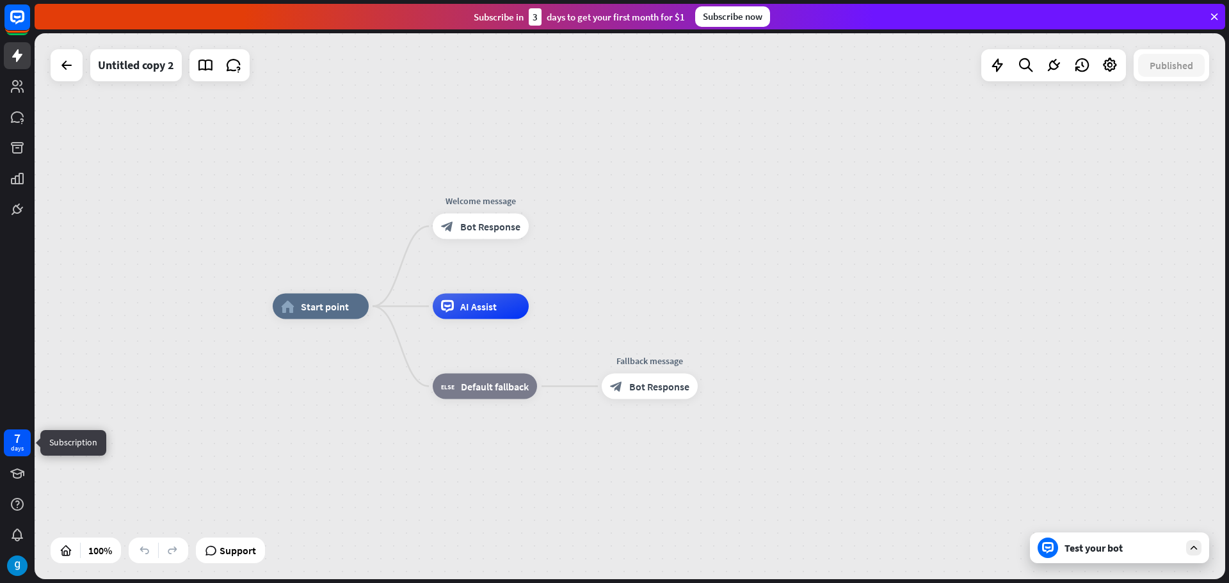
click at [18, 447] on div "days" at bounding box center [17, 448] width 13 height 9
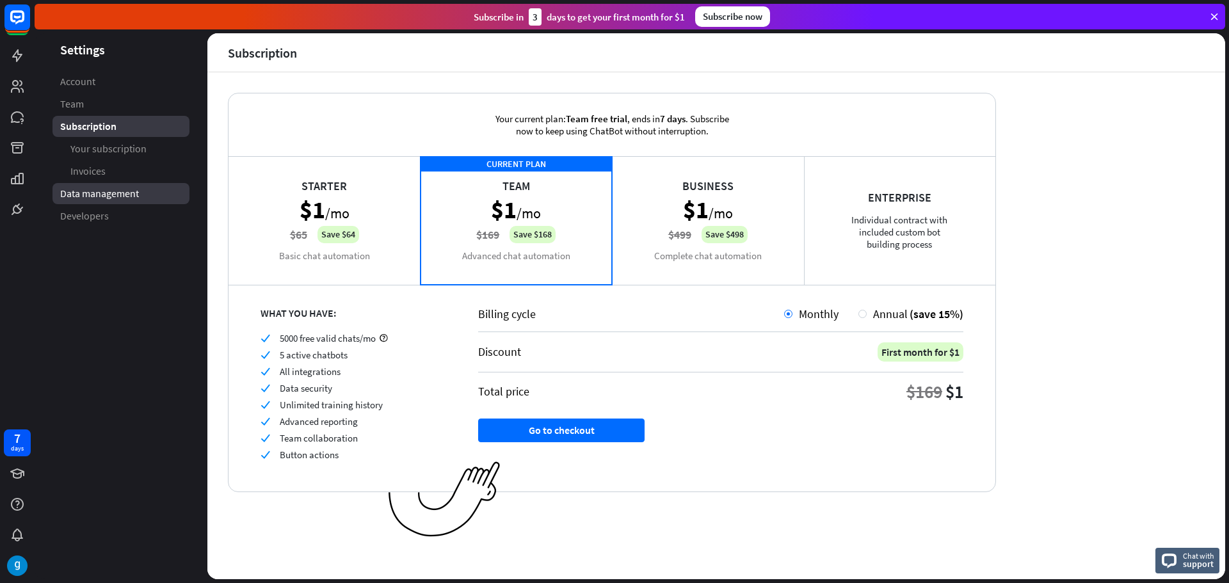
click at [93, 195] on span "Data management" at bounding box center [99, 193] width 79 height 13
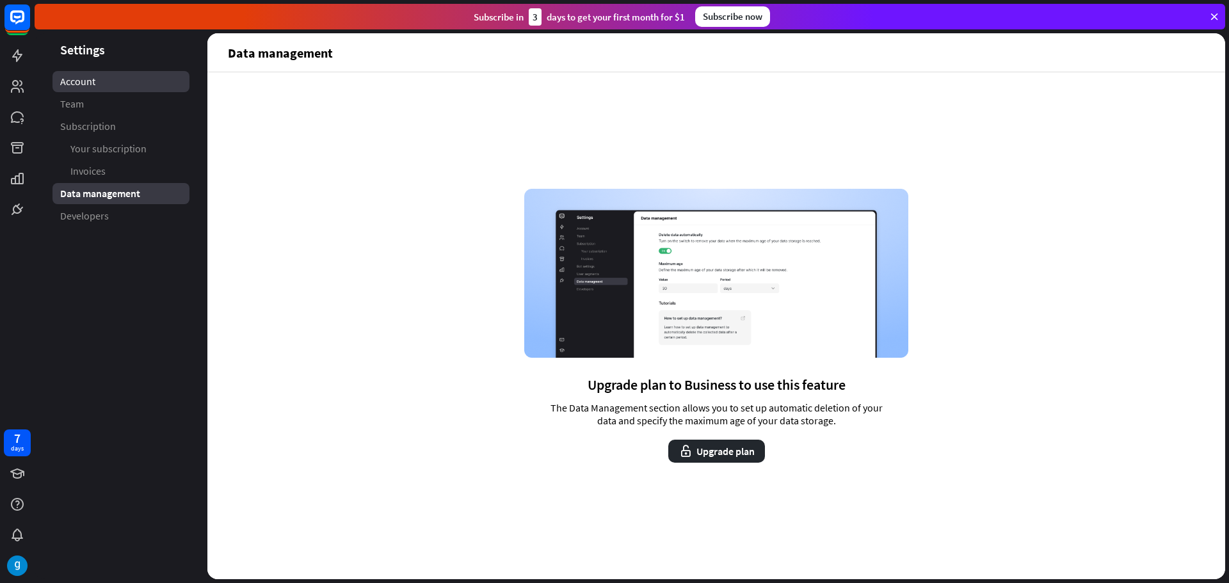
click at [93, 87] on span "Account" at bounding box center [77, 81] width 35 height 13
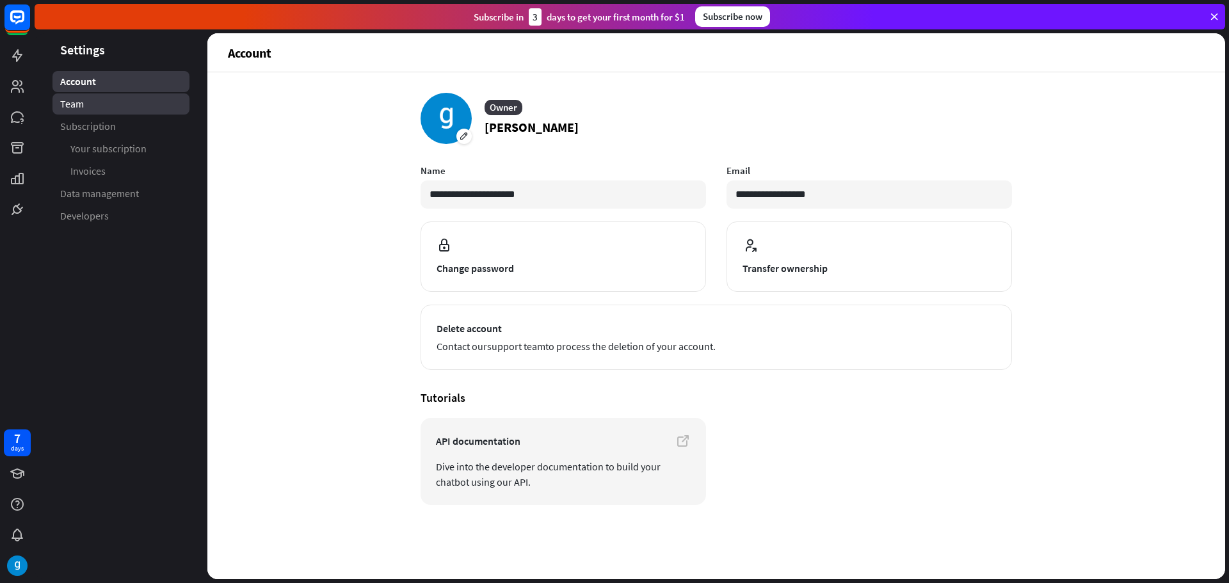
click at [108, 98] on link "Team" at bounding box center [120, 103] width 137 height 21
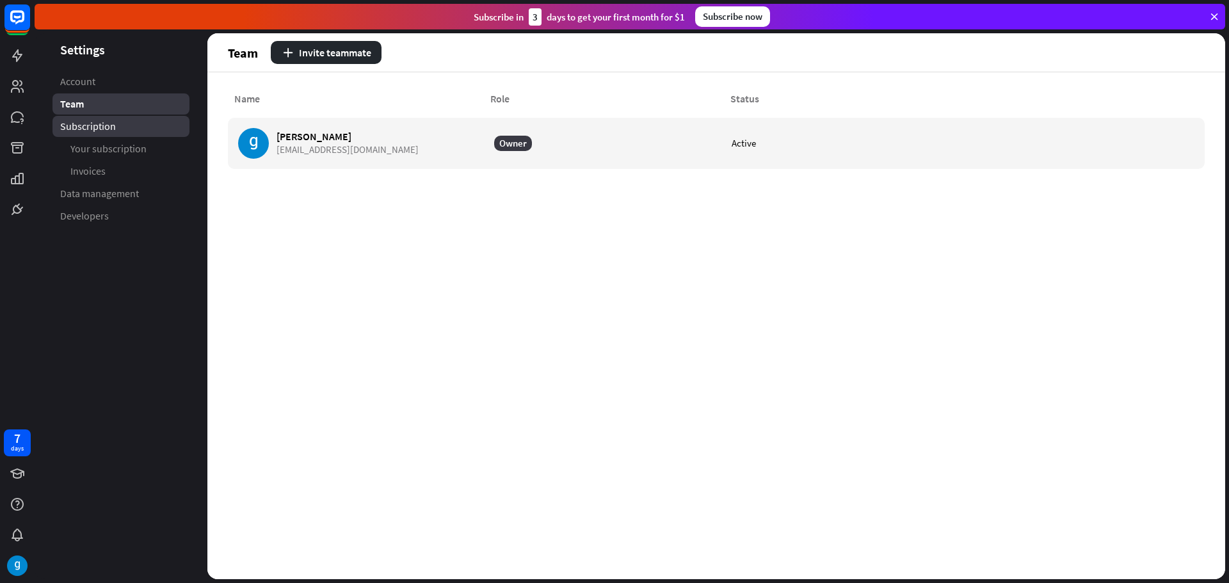
click at [143, 130] on link "Subscription" at bounding box center [120, 126] width 137 height 21
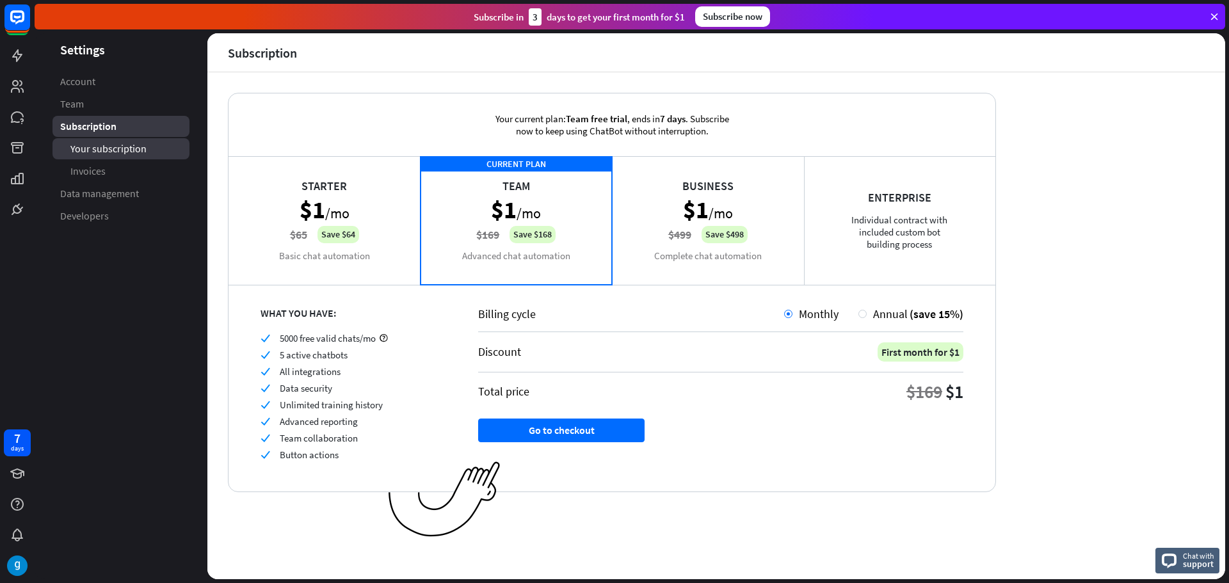
click at [141, 152] on span "Your subscription" at bounding box center [108, 148] width 76 height 13
click at [141, 152] on span "Your subscription" at bounding box center [108, 148] width 77 height 13
click at [136, 162] on link "Invoices" at bounding box center [120, 171] width 137 height 21
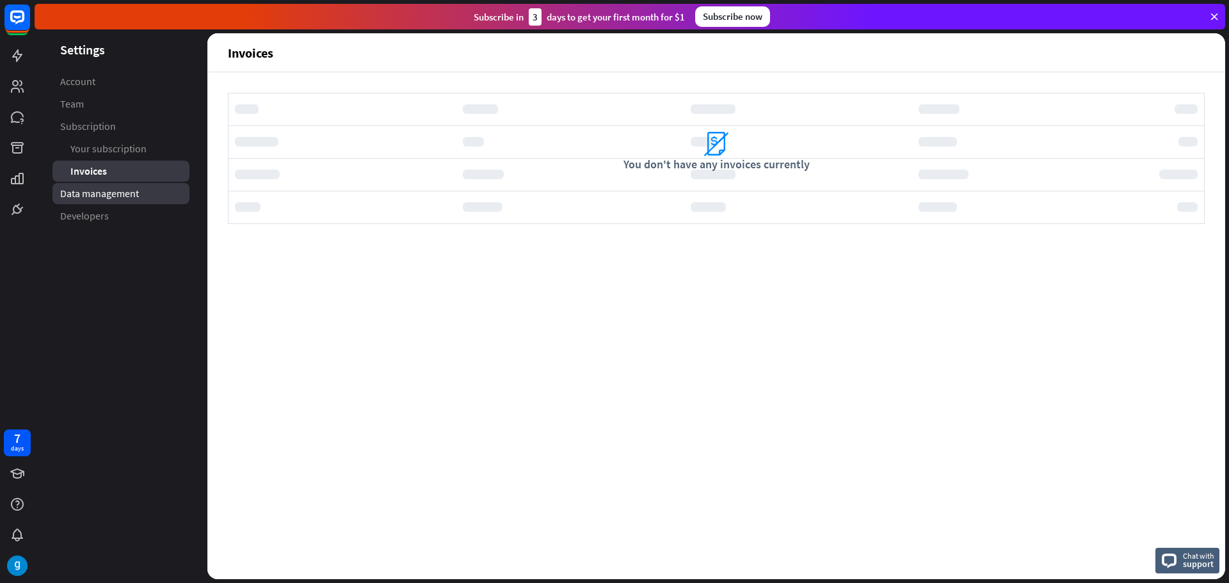
click at [114, 197] on span "Data management" at bounding box center [99, 193] width 79 height 13
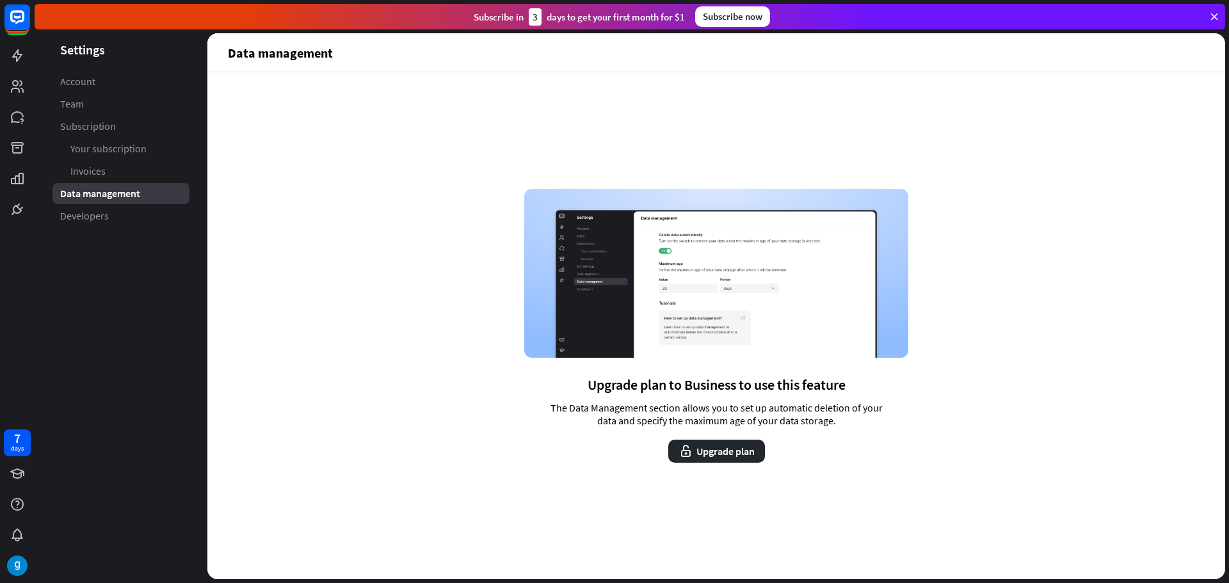
click at [113, 204] on div "Data management" at bounding box center [120, 193] width 137 height 21
click at [119, 212] on link "Developers" at bounding box center [120, 215] width 137 height 21
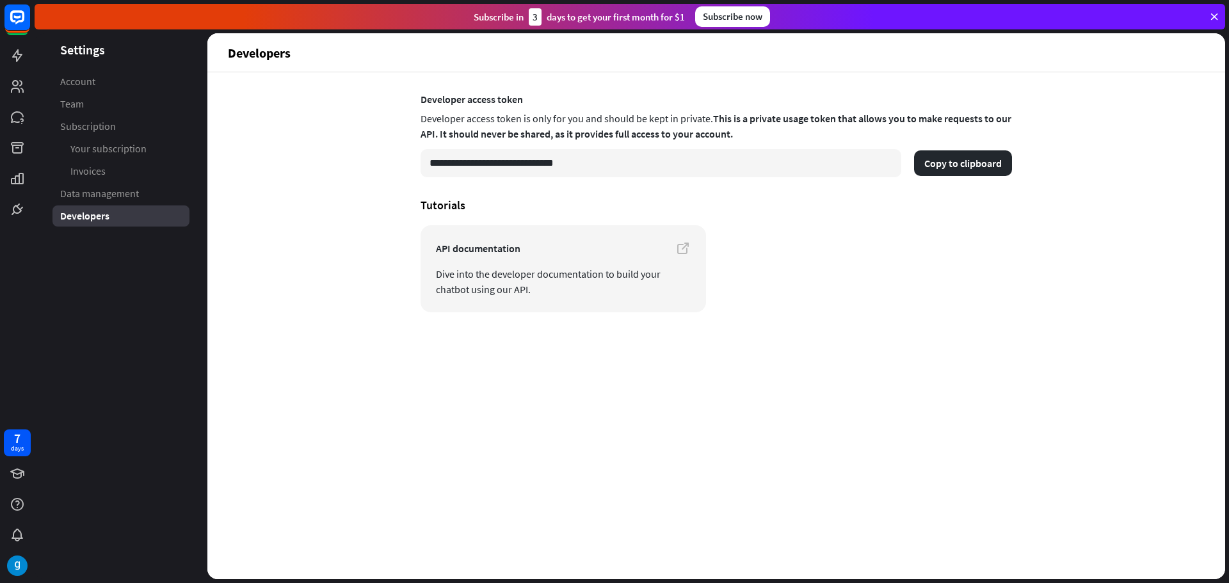
drag, startPoint x: 654, startPoint y: 151, endPoint x: 392, endPoint y: 150, distance: 261.8
click at [392, 150] on div "**********" at bounding box center [716, 325] width 1018 height 507
click at [25, 560] on img at bounding box center [17, 566] width 20 height 20
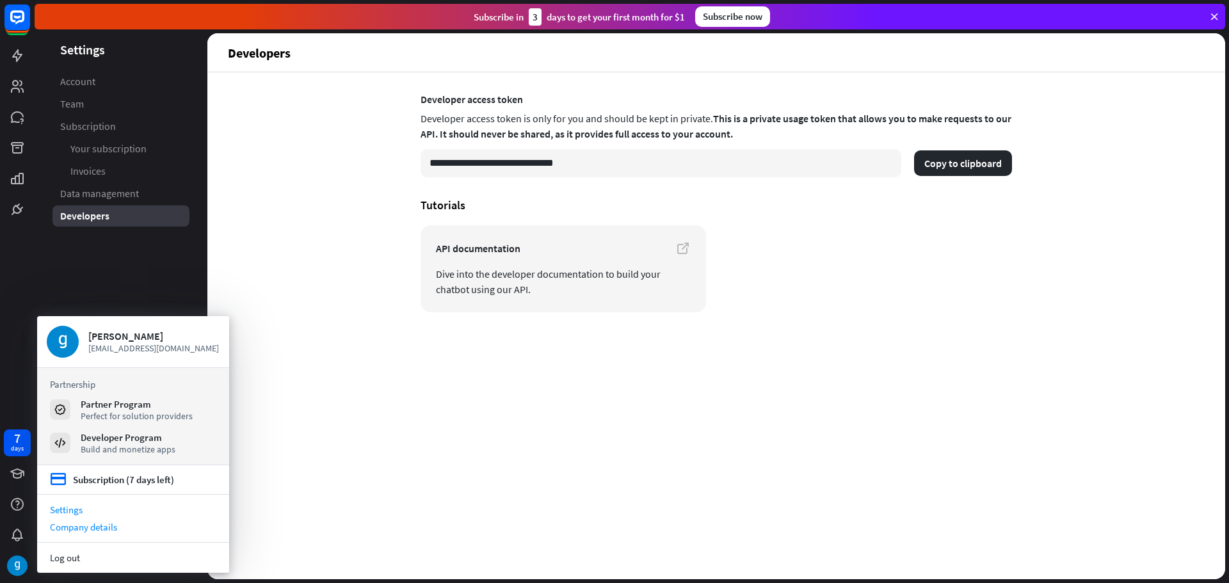
drag, startPoint x: 134, startPoint y: 489, endPoint x: 100, endPoint y: 531, distance: 54.6
drag, startPoint x: 100, startPoint y: 531, endPoint x: 451, endPoint y: 423, distance: 367.7
click at [451, 423] on div "**********" at bounding box center [716, 325] width 1018 height 507
